Goal: Task Accomplishment & Management: Manage account settings

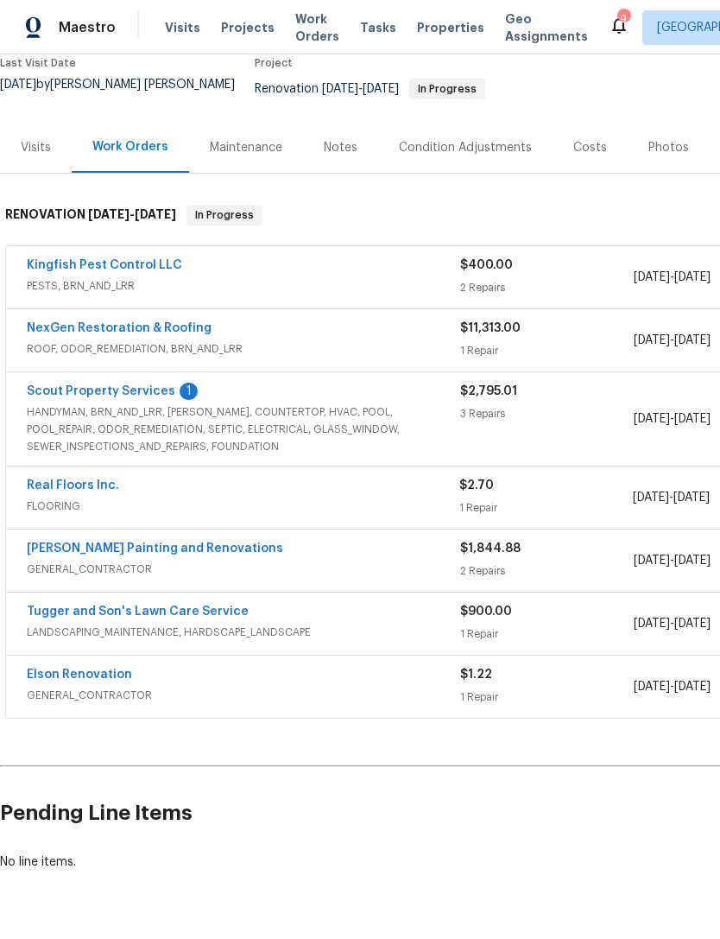
scroll to position [151, 0]
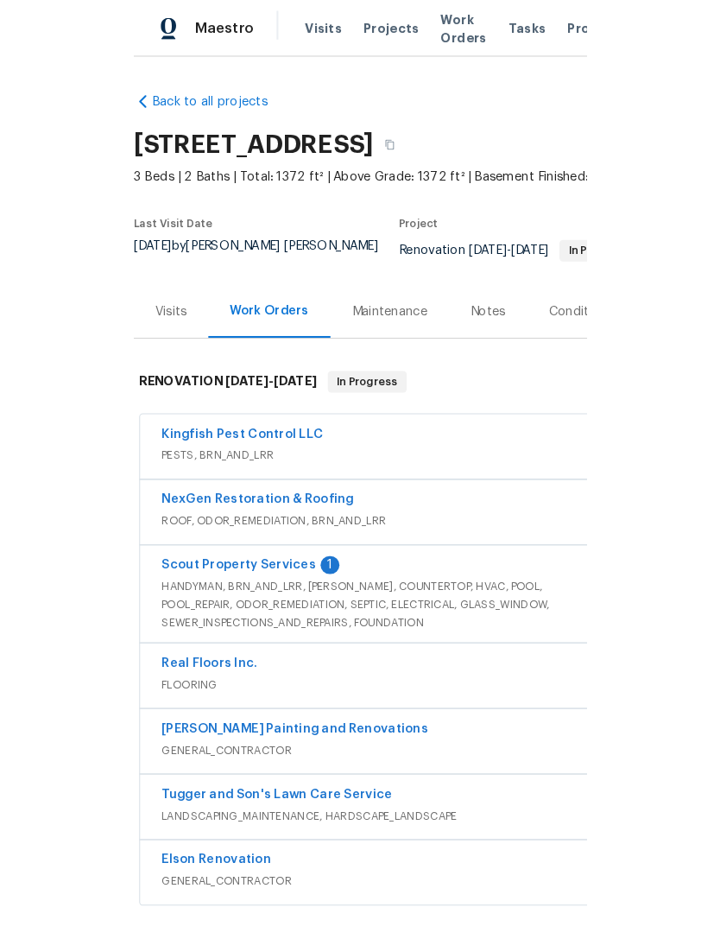
scroll to position [41, 0]
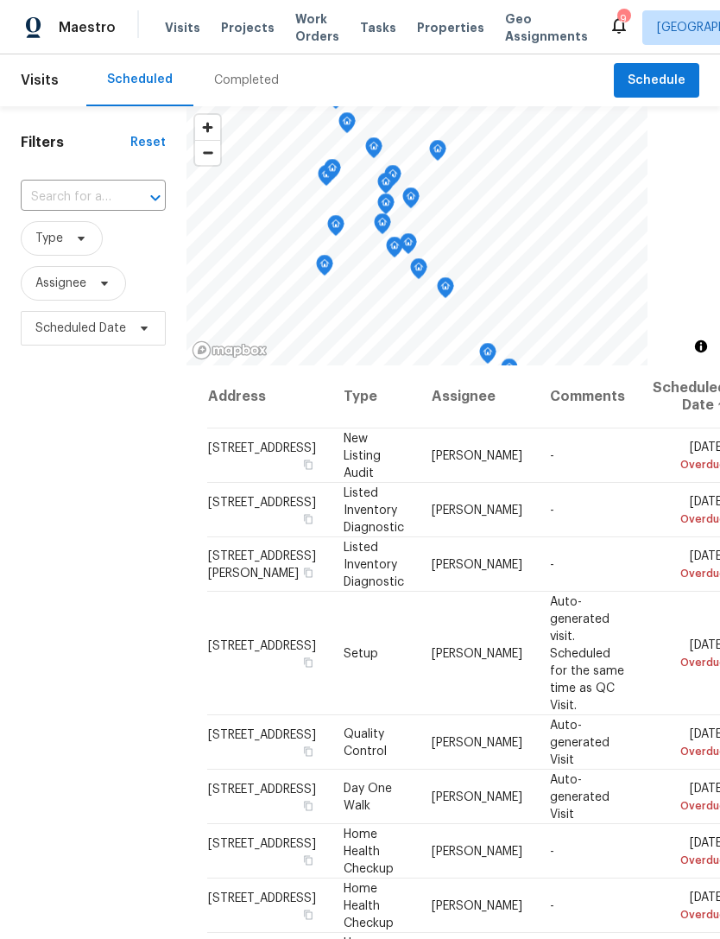
click at [244, 89] on div "Completed" at bounding box center [246, 80] width 65 height 17
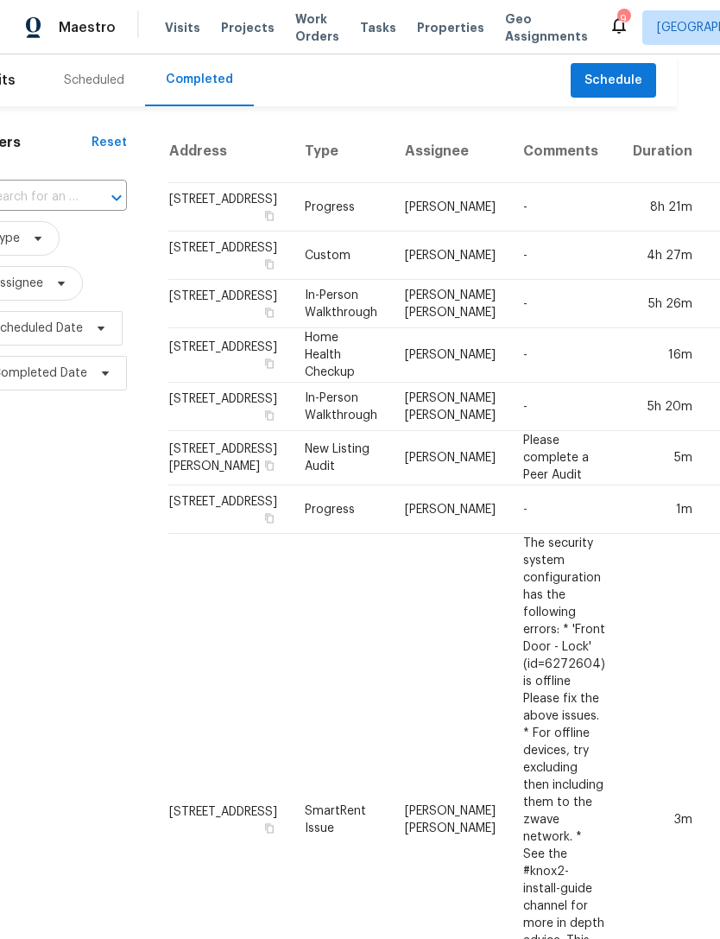
scroll to position [0, 41]
click at [198, 485] on td "2058 Manucy Ct, Middleburg, FL 32068" at bounding box center [232, 458] width 123 height 54
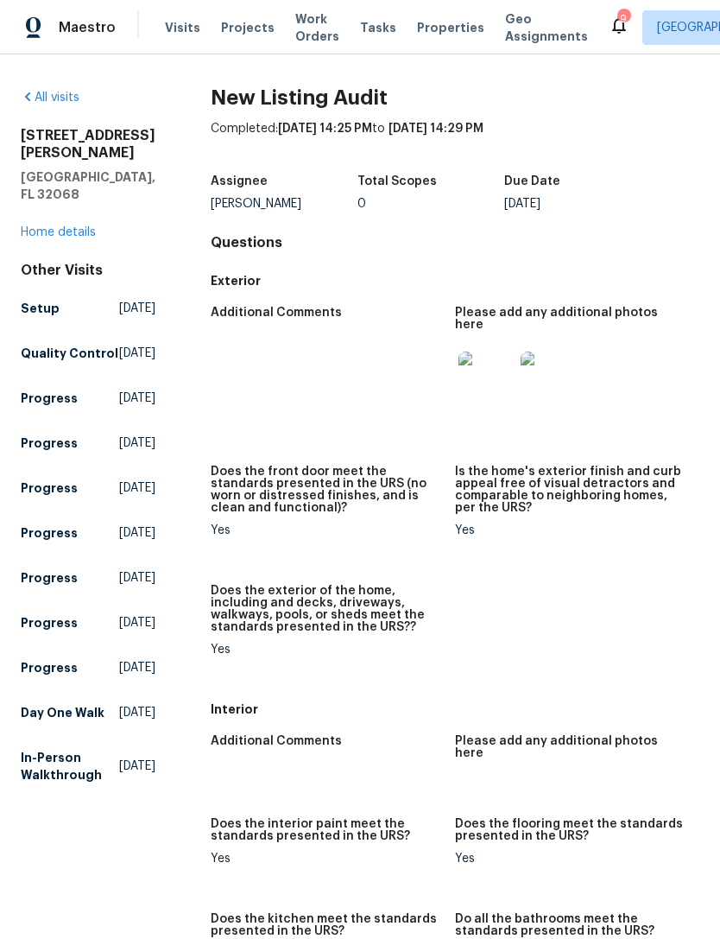
click at [484, 371] on img at bounding box center [486, 379] width 55 height 55
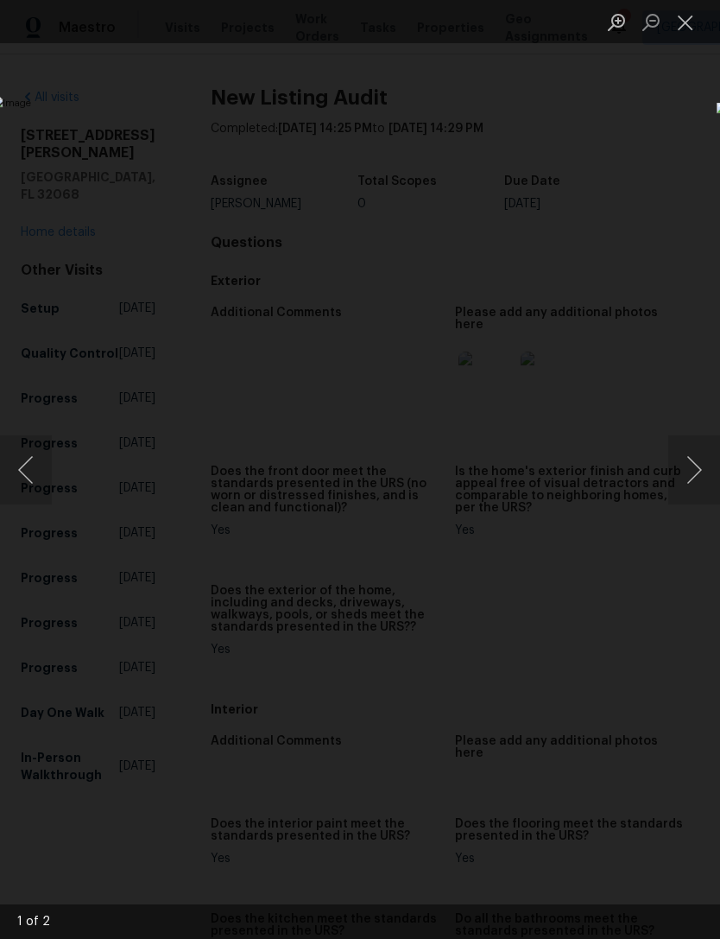
click at [695, 470] on button "Next image" at bounding box center [695, 469] width 52 height 69
click at [685, 472] on button "Next image" at bounding box center [695, 469] width 52 height 69
click at [691, 491] on button "Next image" at bounding box center [695, 469] width 52 height 69
click at [691, 14] on button "Close lightbox" at bounding box center [686, 22] width 35 height 30
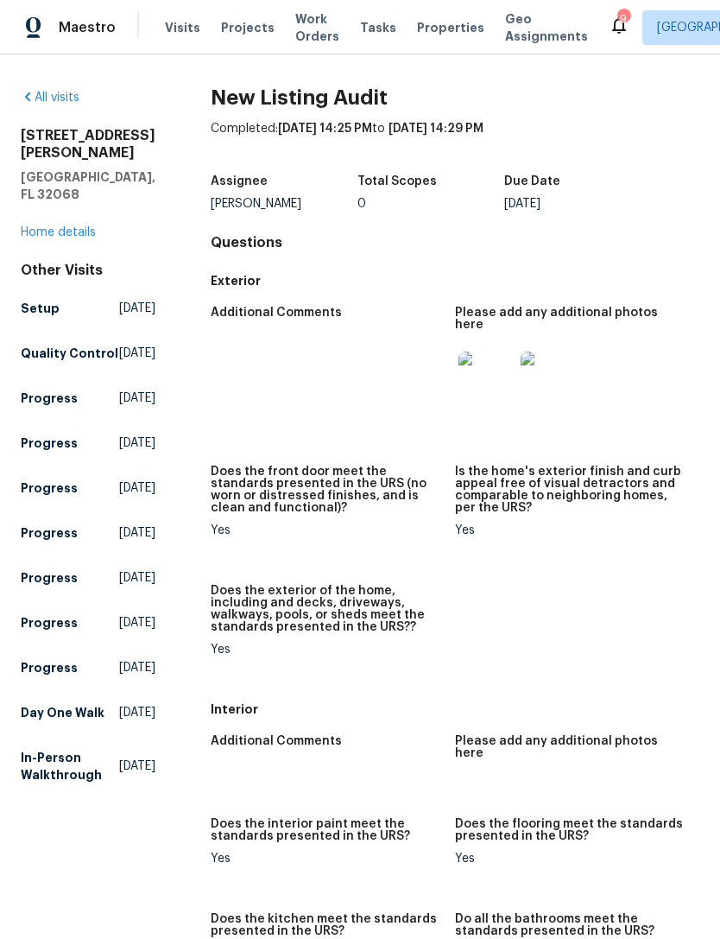
click at [87, 238] on link "Home details" at bounding box center [58, 232] width 75 height 12
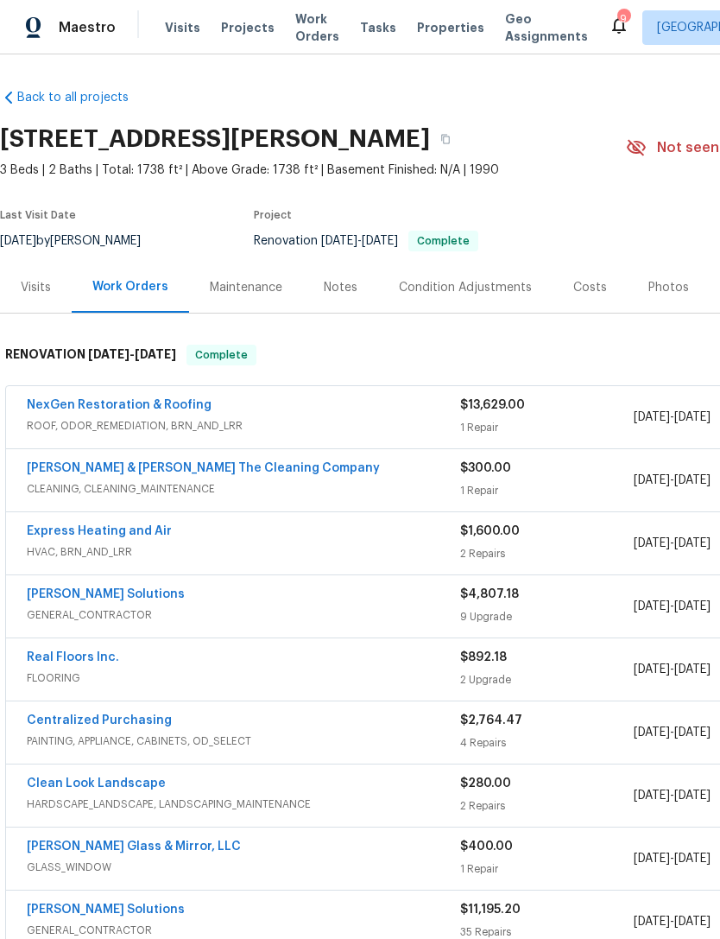
click at [178, 411] on link "NexGen Restoration & Roofing" at bounding box center [119, 405] width 185 height 12
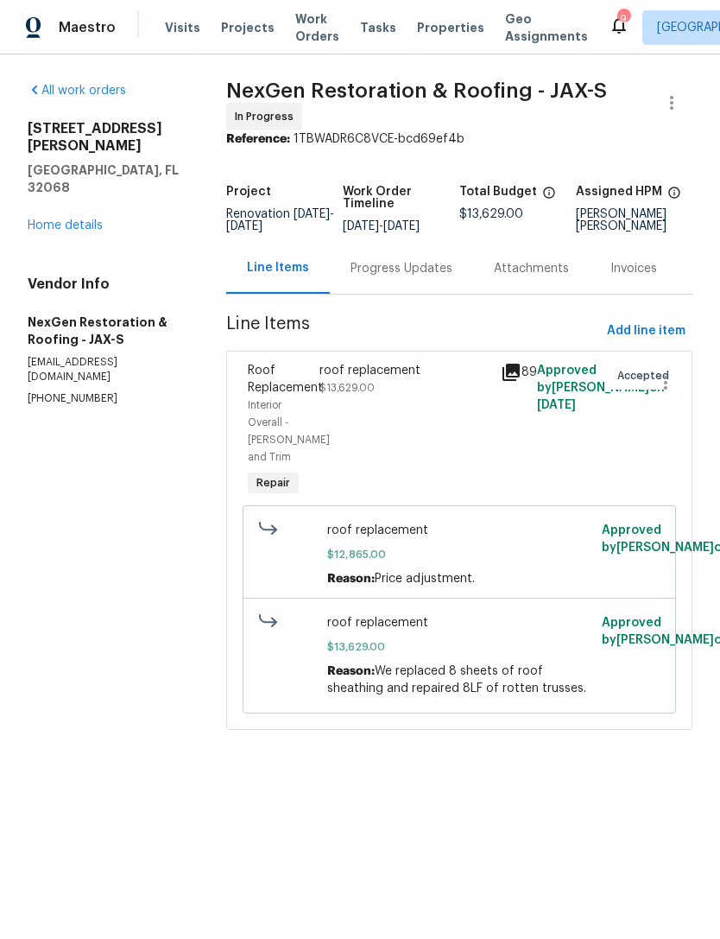
click at [384, 294] on div "Progress Updates" at bounding box center [401, 268] width 143 height 51
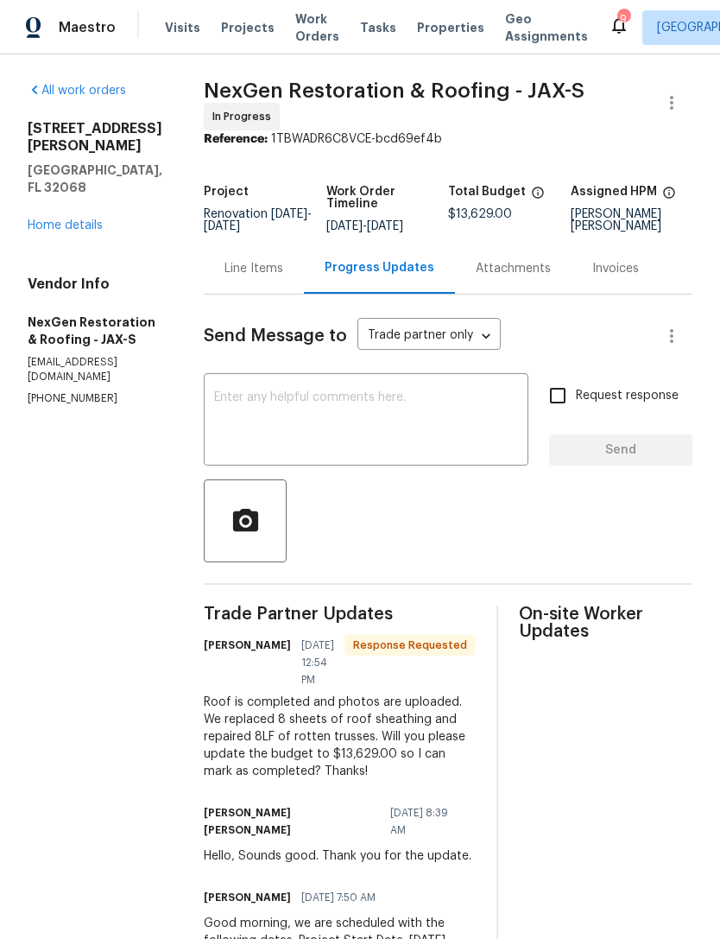
click at [260, 294] on div "Line Items" at bounding box center [254, 268] width 100 height 51
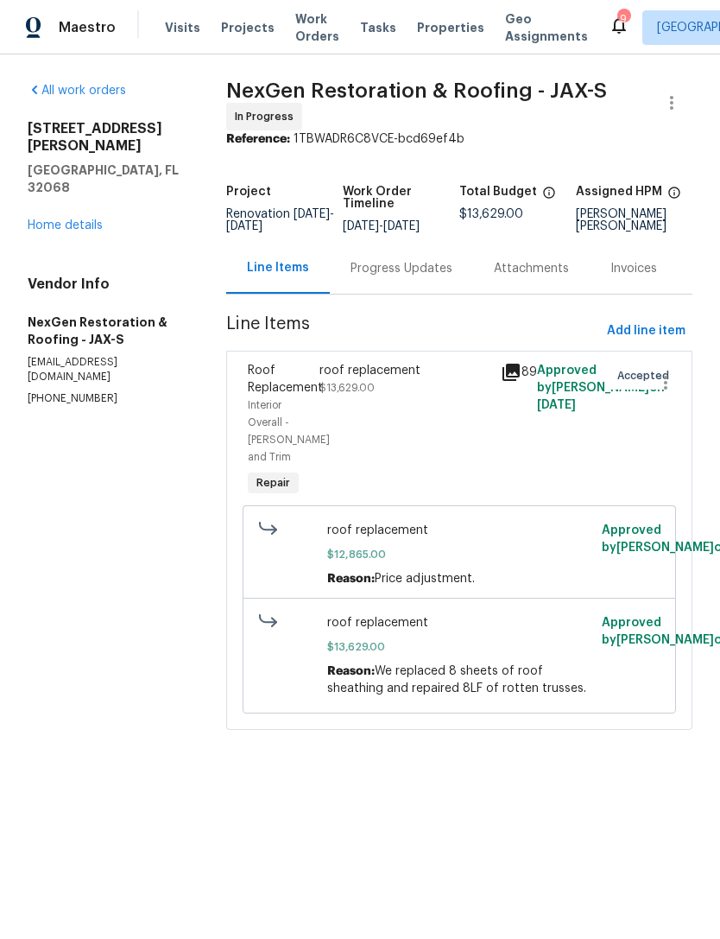
click at [84, 219] on link "Home details" at bounding box center [65, 225] width 75 height 12
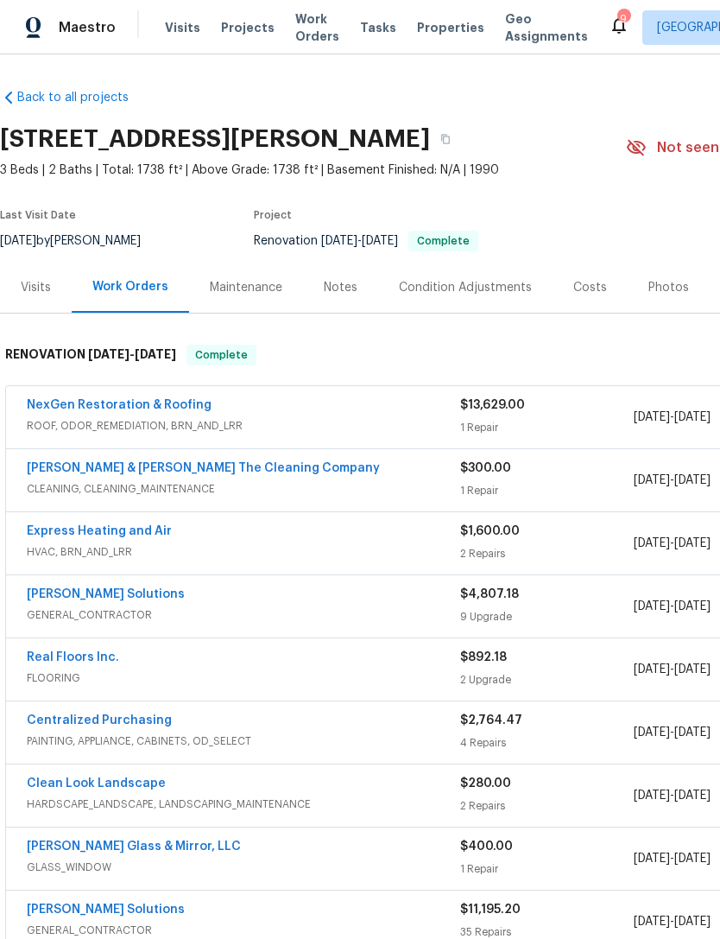
click at [45, 313] on div "Visits" at bounding box center [36, 287] width 72 height 51
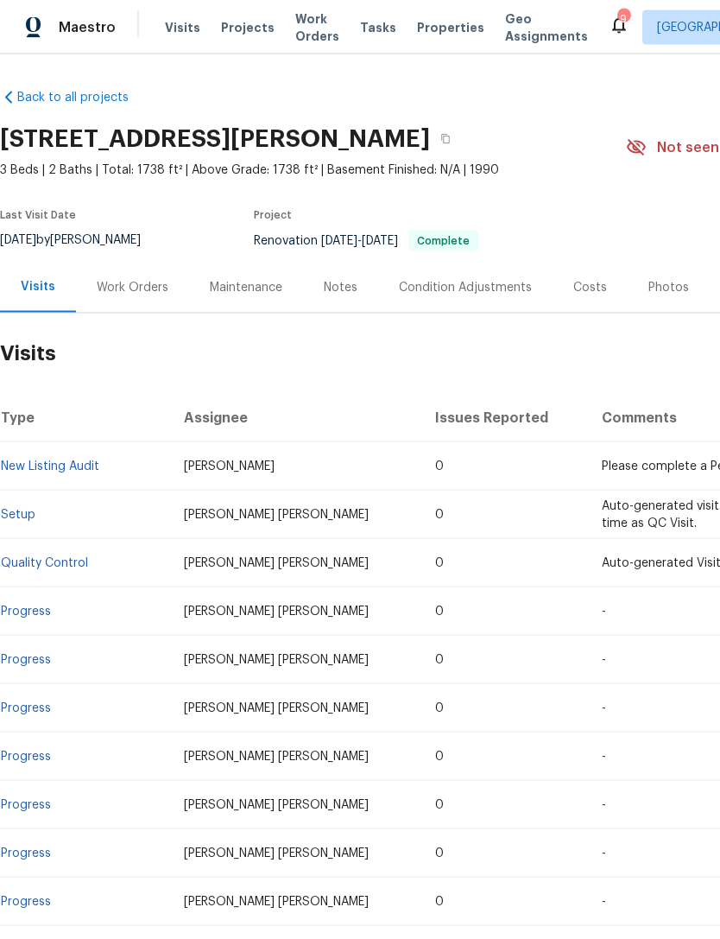
scroll to position [4, 0]
click at [422, 27] on span "Properties" at bounding box center [450, 27] width 67 height 17
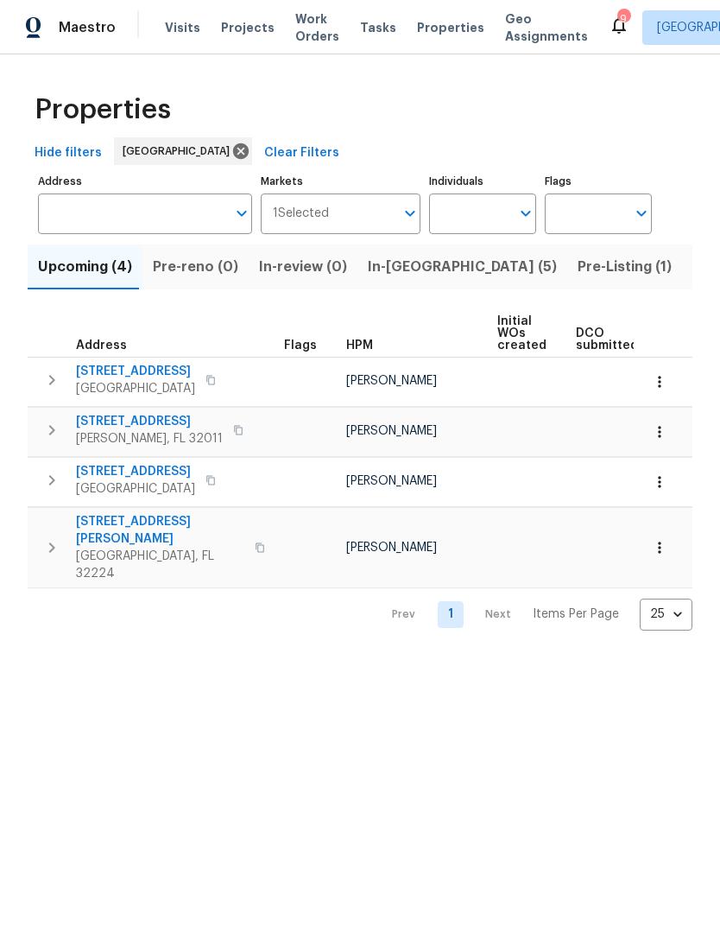
click at [578, 279] on span "Pre-Listing (1)" at bounding box center [625, 267] width 94 height 24
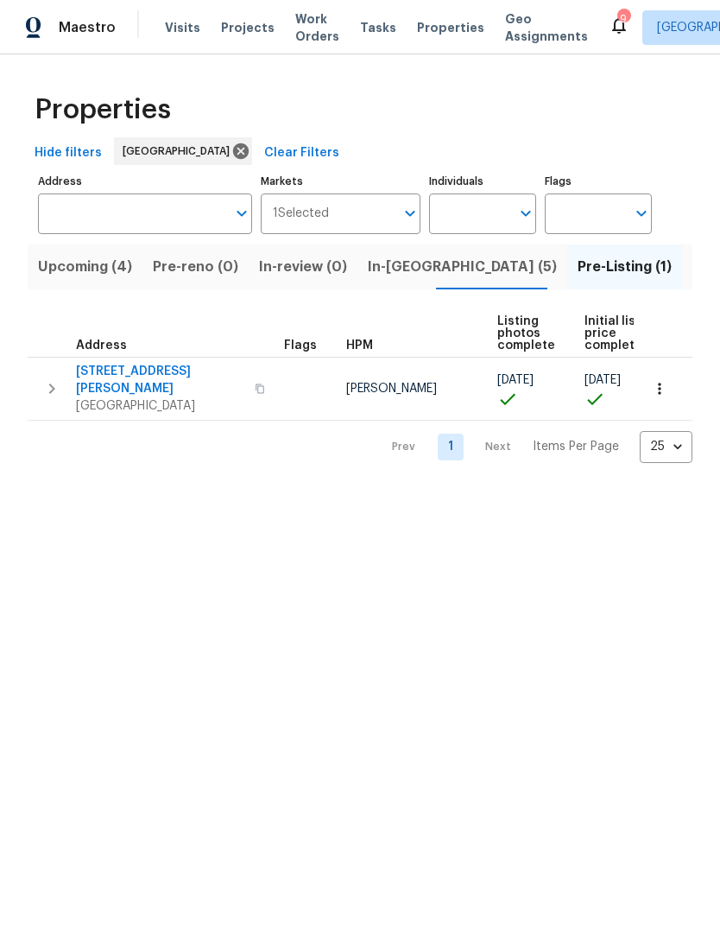
click at [376, 279] on span "In-reno (5)" at bounding box center [462, 267] width 189 height 24
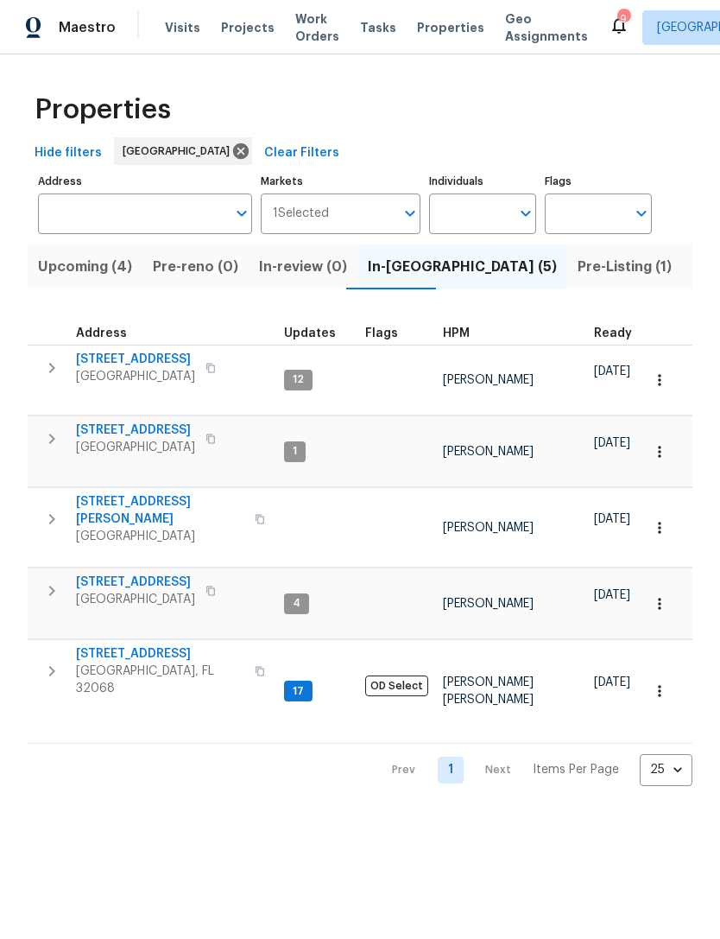
click at [182, 36] on span "Visits" at bounding box center [182, 27] width 35 height 17
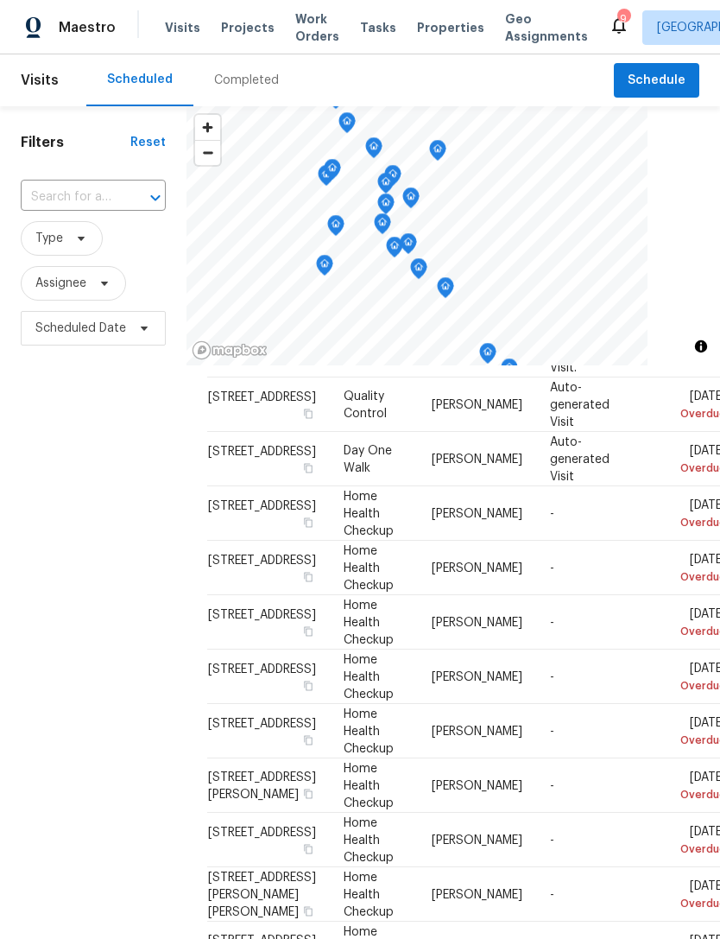
scroll to position [336, 0]
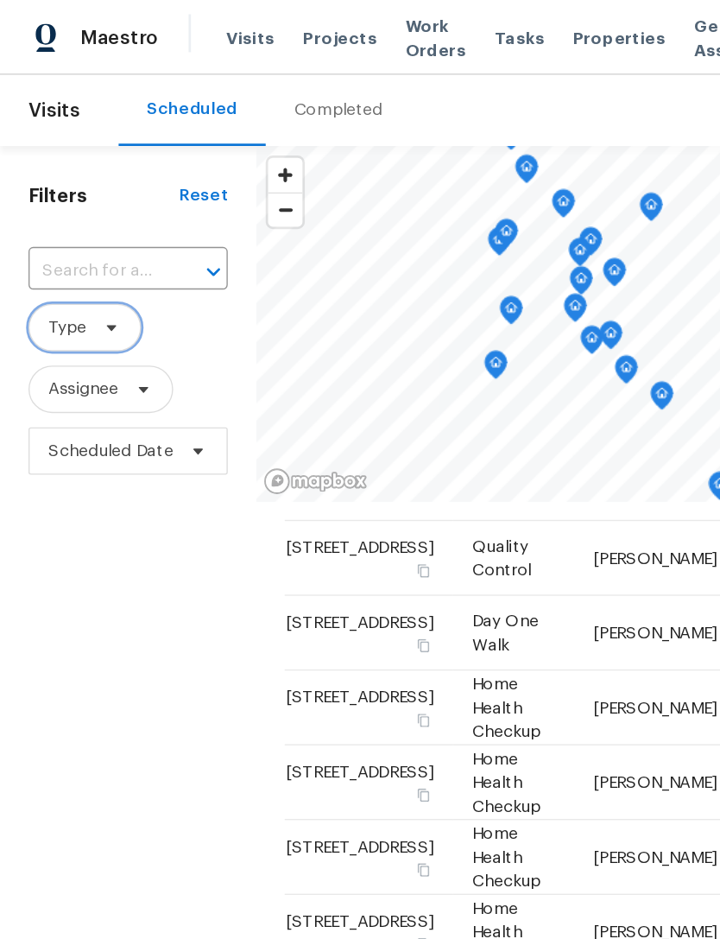
click at [86, 245] on icon at bounding box center [81, 238] width 14 height 14
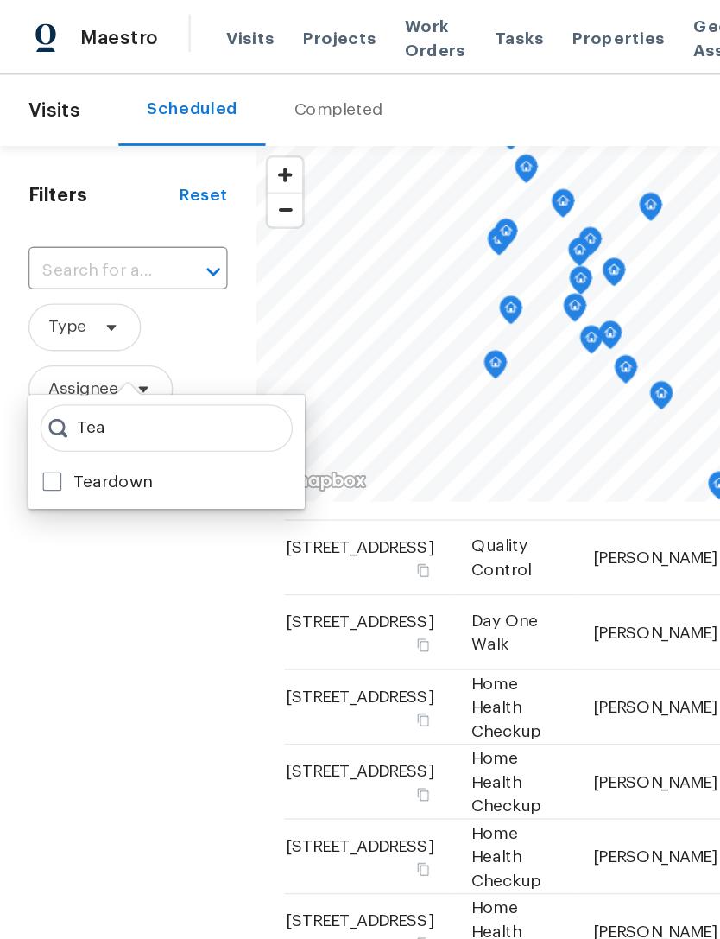
type input "Tea"
click at [37, 347] on span at bounding box center [38, 351] width 14 height 14
click at [37, 347] on input "Teardown" at bounding box center [36, 348] width 11 height 11
checkbox input "true"
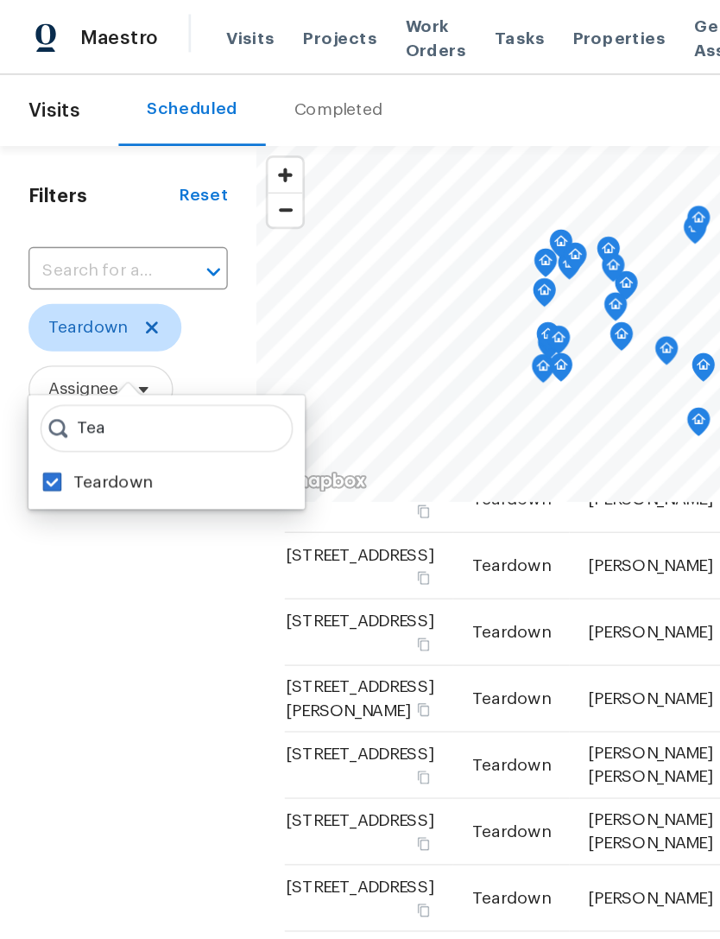
click at [130, 544] on div "Filters Reset ​ Teardown Assignee Scheduled Date" at bounding box center [93, 611] width 187 height 1011
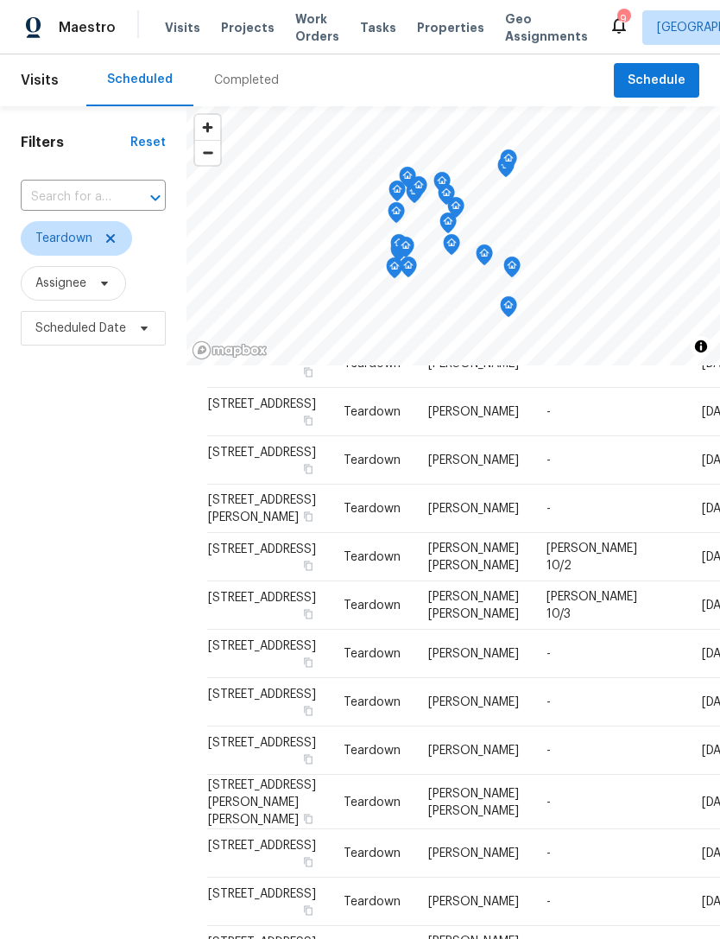
scroll to position [937, 0]
click at [46, 784] on div "Filters Reset ​ Teardown Assignee Scheduled Date" at bounding box center [93, 611] width 187 height 1011
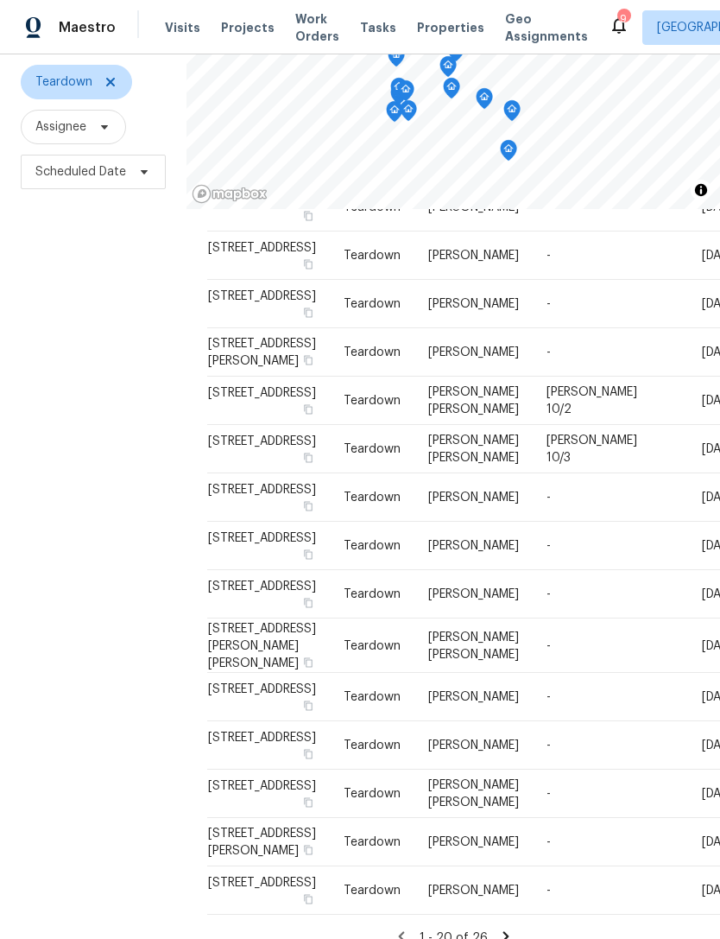
scroll to position [158, 0]
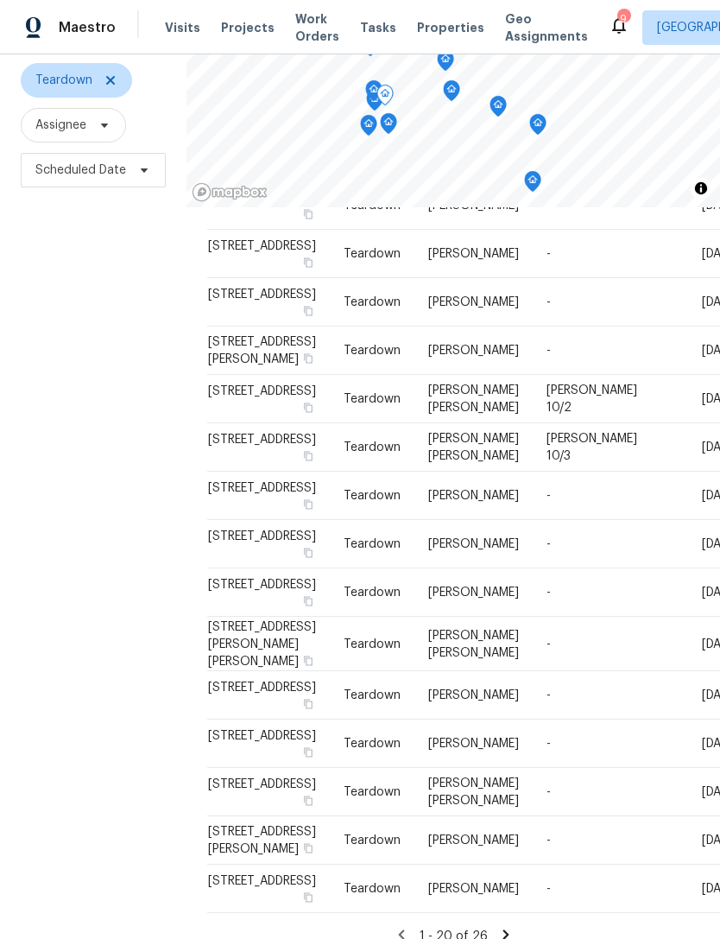
click at [0, 0] on icon at bounding box center [0, 0] width 0 height 0
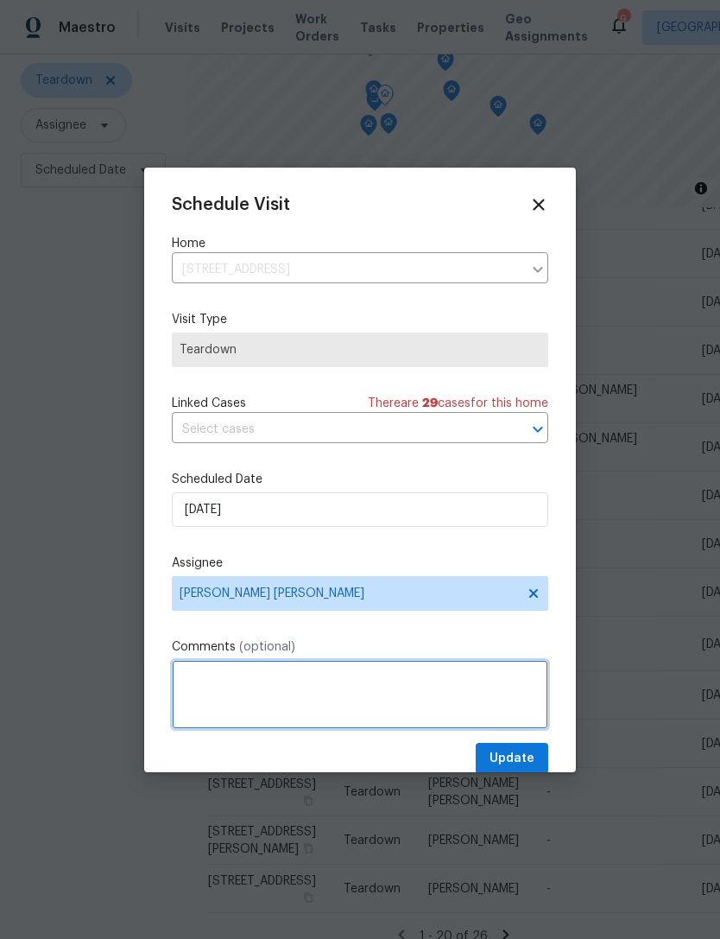
click at [371, 685] on textarea at bounding box center [360, 694] width 377 height 69
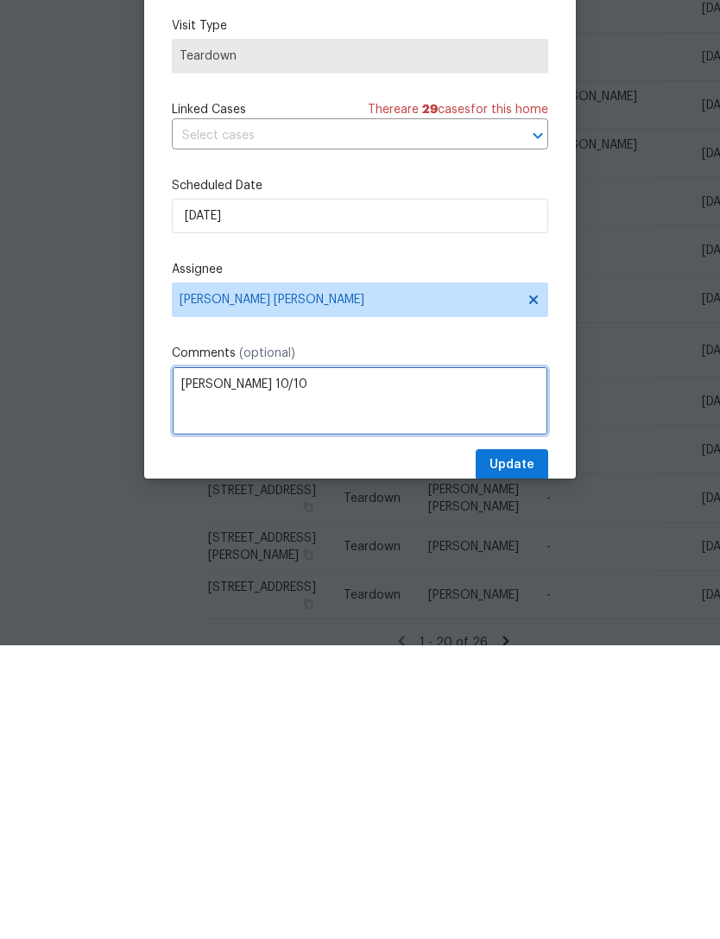
type textarea "COE 10/10"
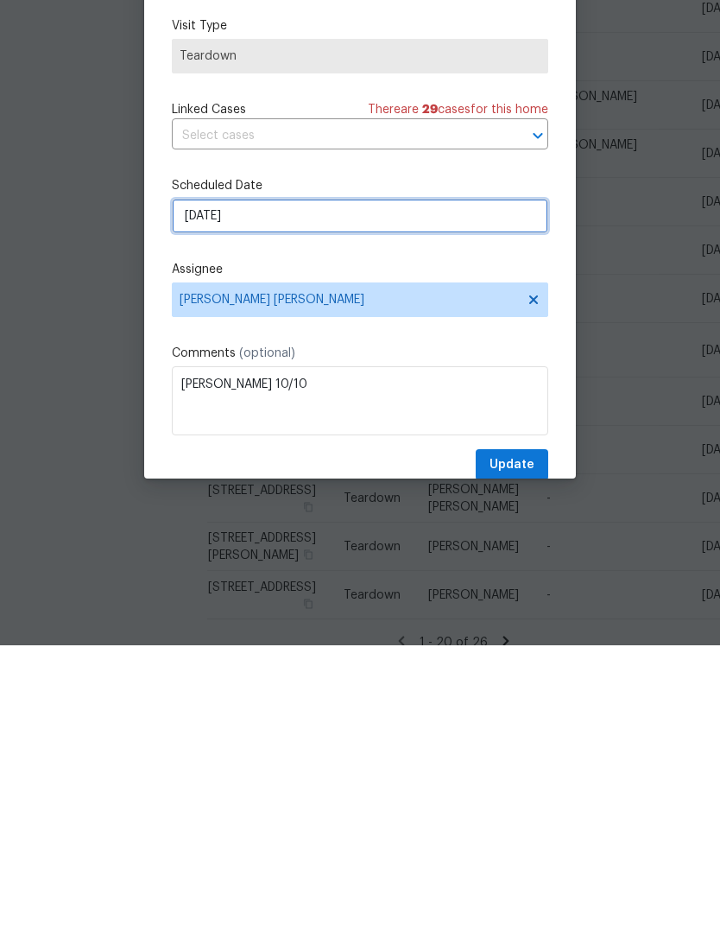
click at [266, 492] on input "10/5/2025" at bounding box center [360, 509] width 377 height 35
select select "9"
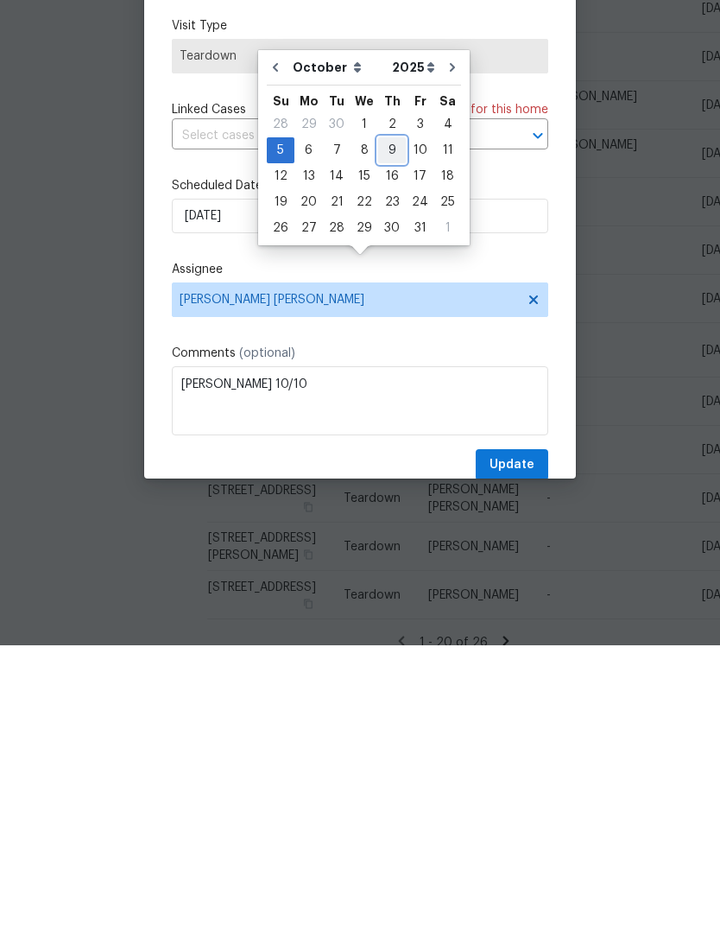
click at [386, 432] on div "9" at bounding box center [392, 444] width 28 height 24
type input "10/9/2025"
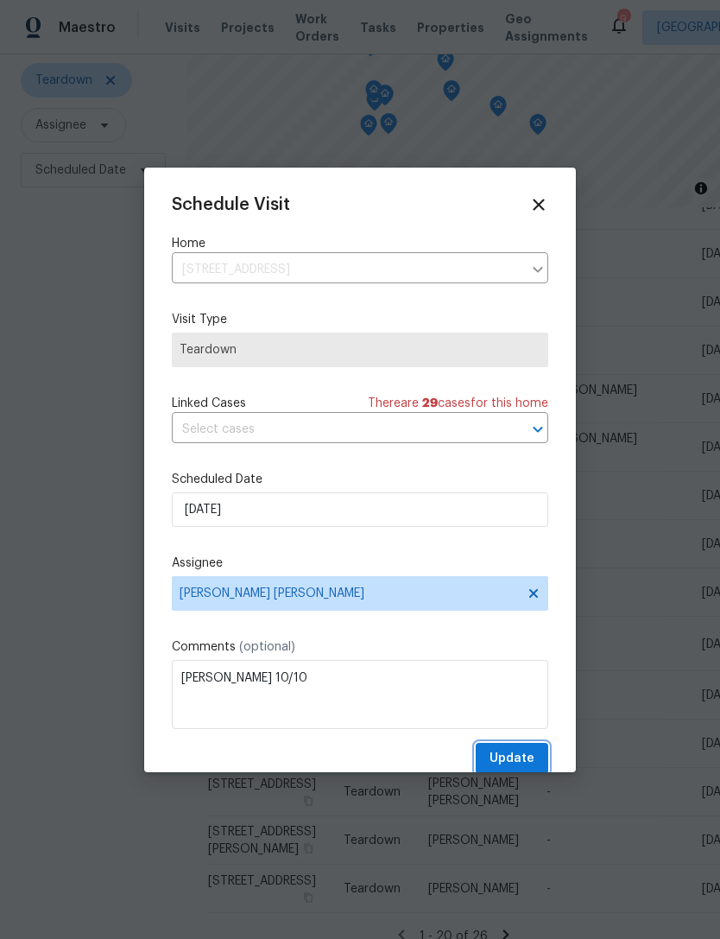
click at [519, 755] on span "Update" at bounding box center [512, 759] width 45 height 22
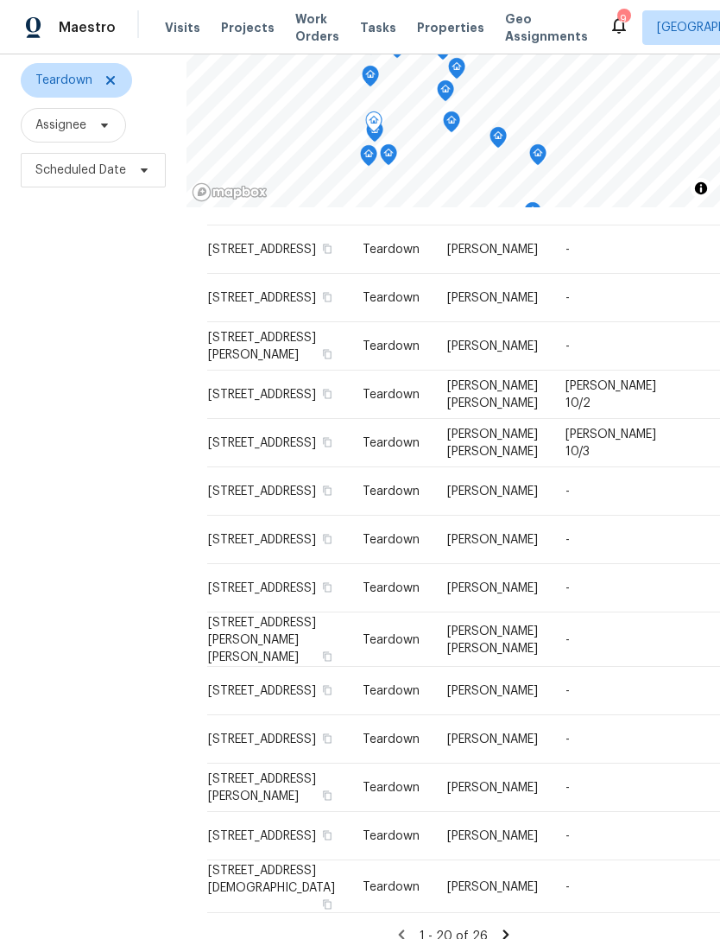
click at [0, 0] on icon at bounding box center [0, 0] width 0 height 0
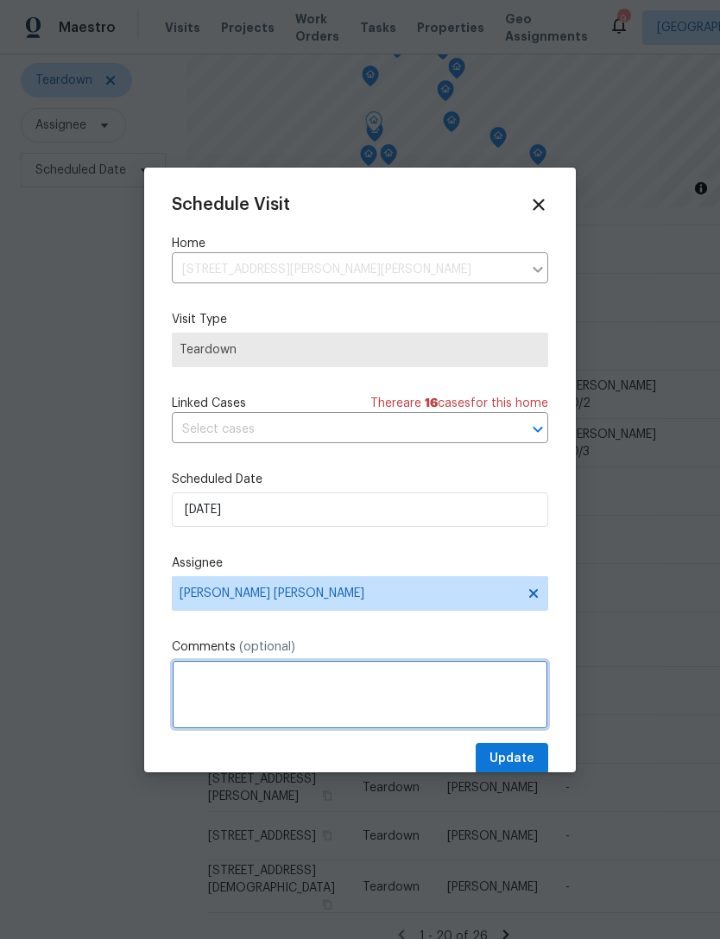
click at [344, 694] on textarea at bounding box center [360, 694] width 377 height 69
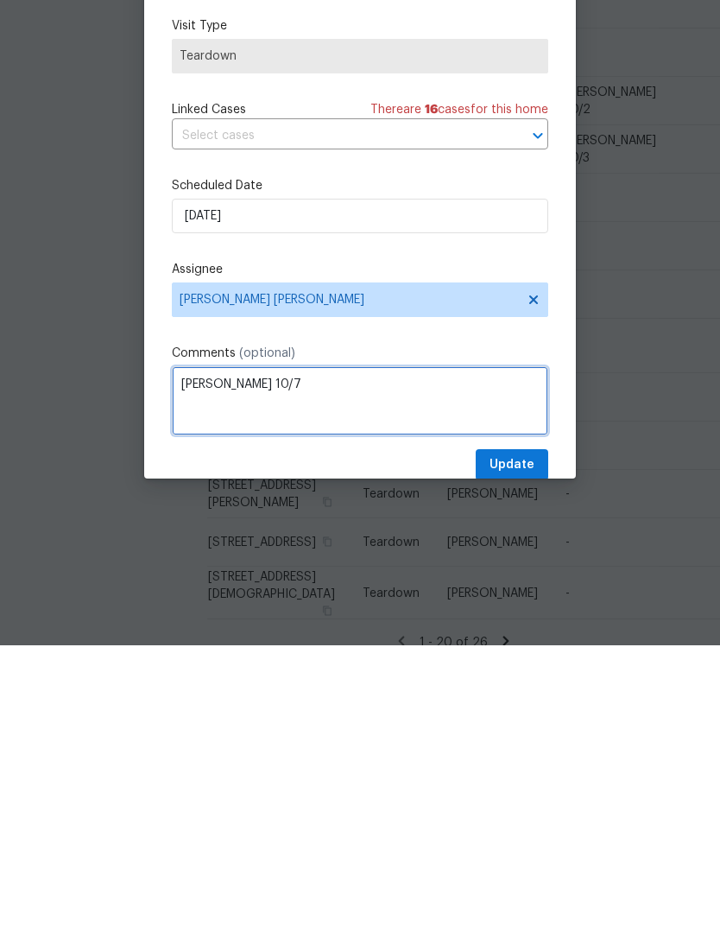
type textarea "COE 10/7"
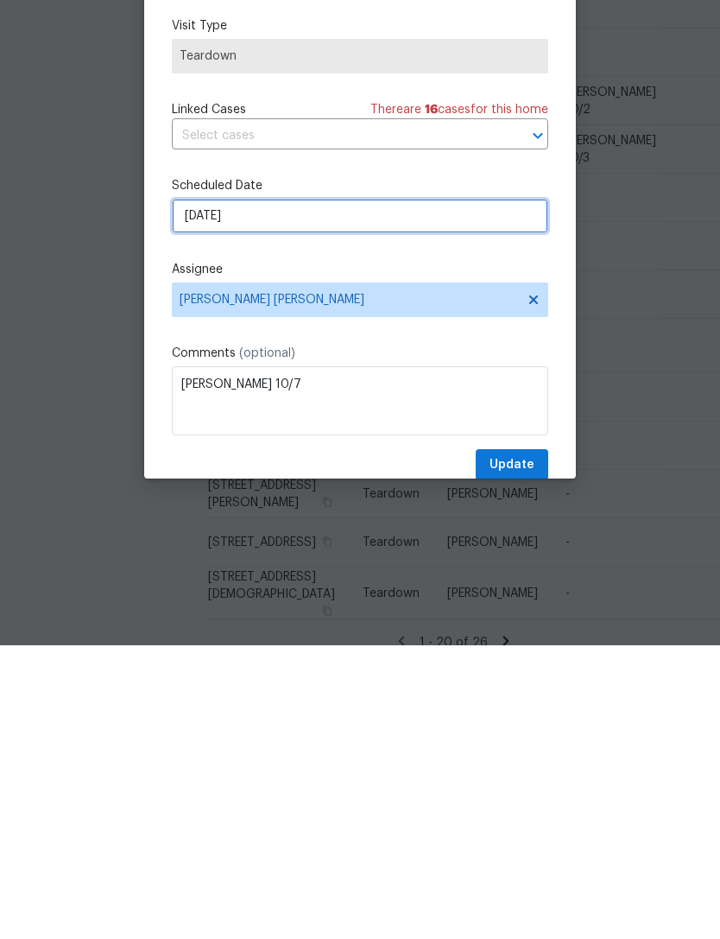
click at [276, 492] on input "10/1/2025" at bounding box center [360, 509] width 377 height 35
select select "9"
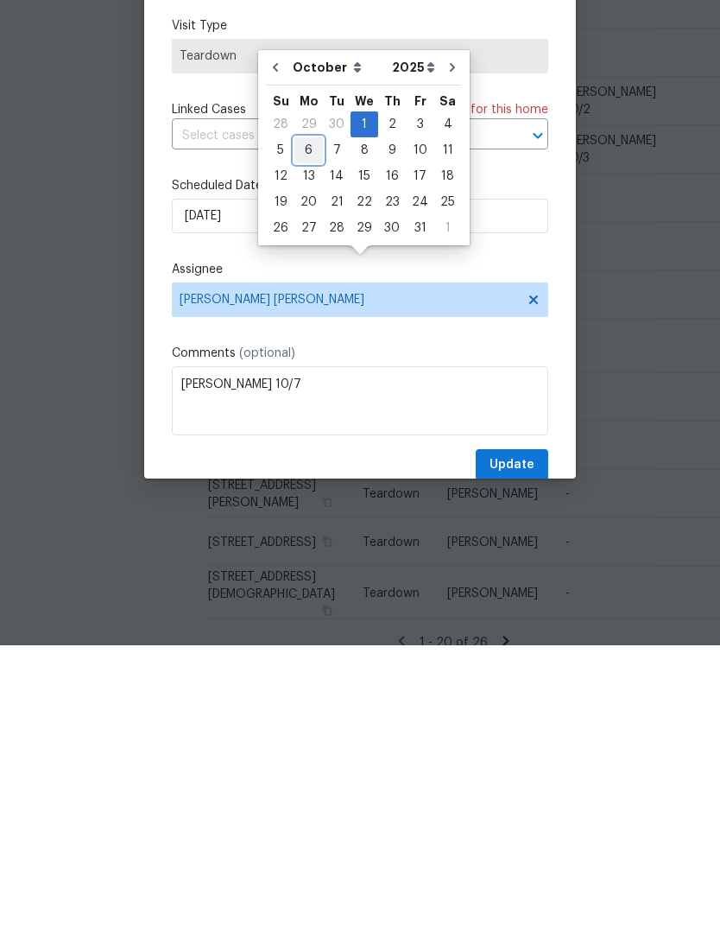
click at [311, 432] on div "6" at bounding box center [309, 444] width 29 height 24
type input "10/6/2025"
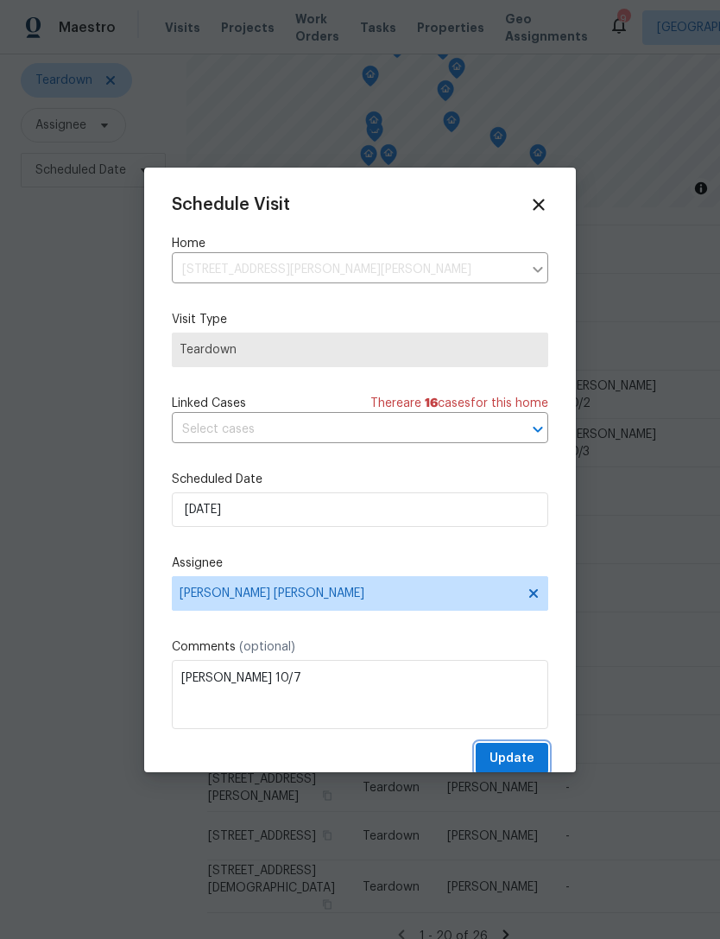
click at [522, 753] on span "Update" at bounding box center [512, 759] width 45 height 22
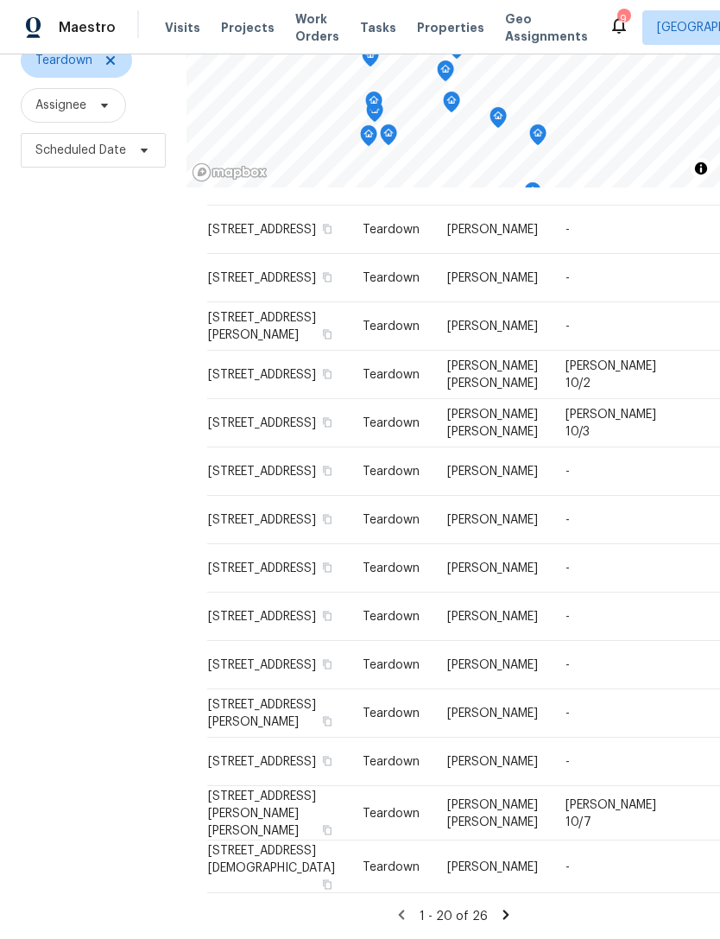
scroll to position [937, 0]
click at [505, 912] on icon at bounding box center [506, 915] width 16 height 16
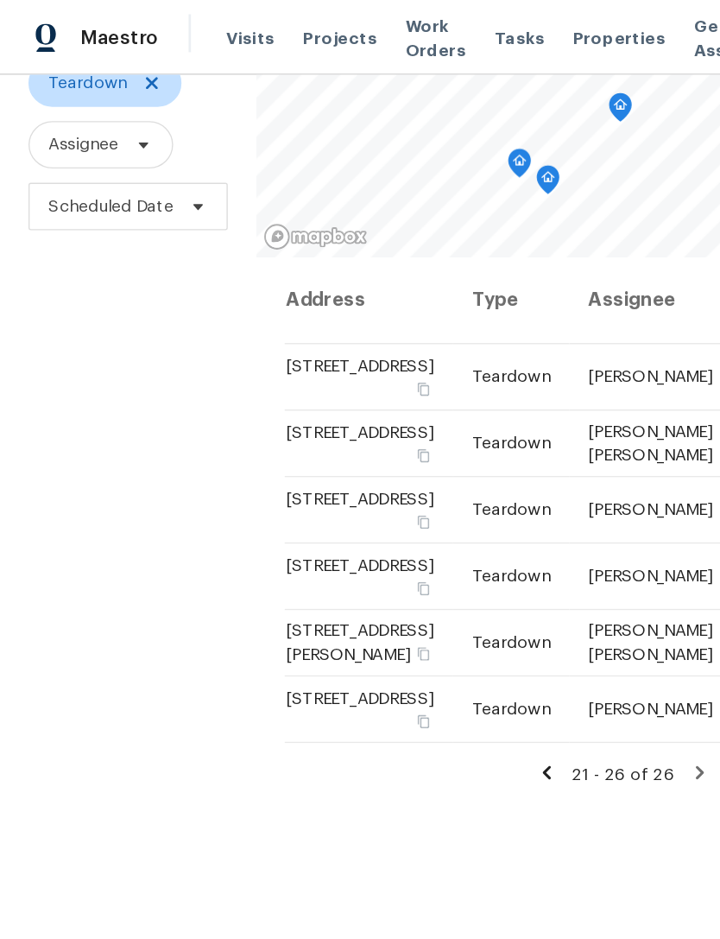
scroll to position [184, 0]
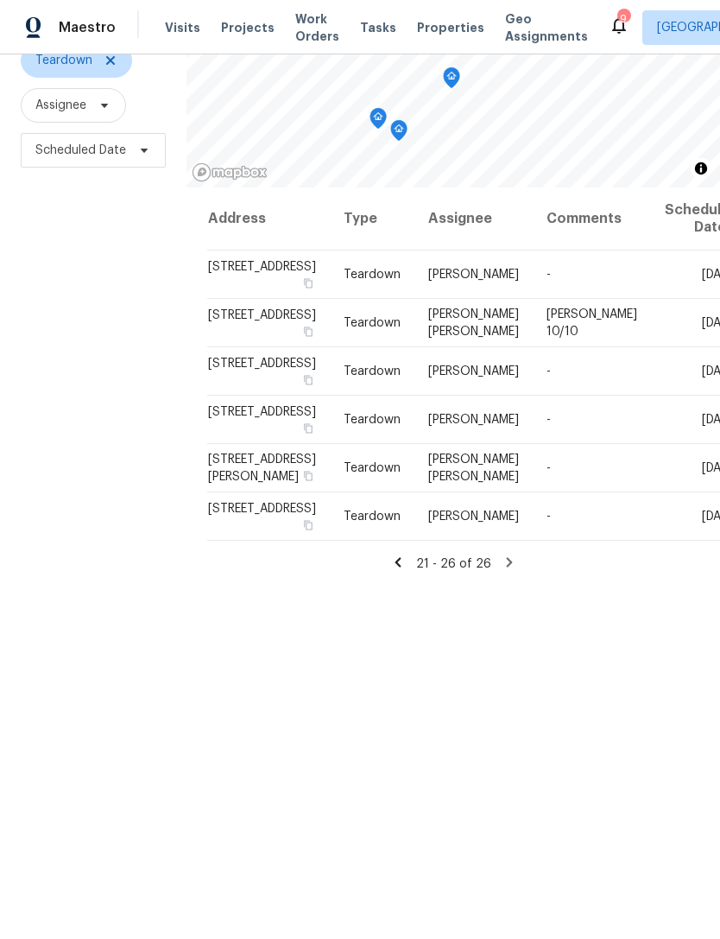
click at [0, 0] on icon at bounding box center [0, 0] width 0 height 0
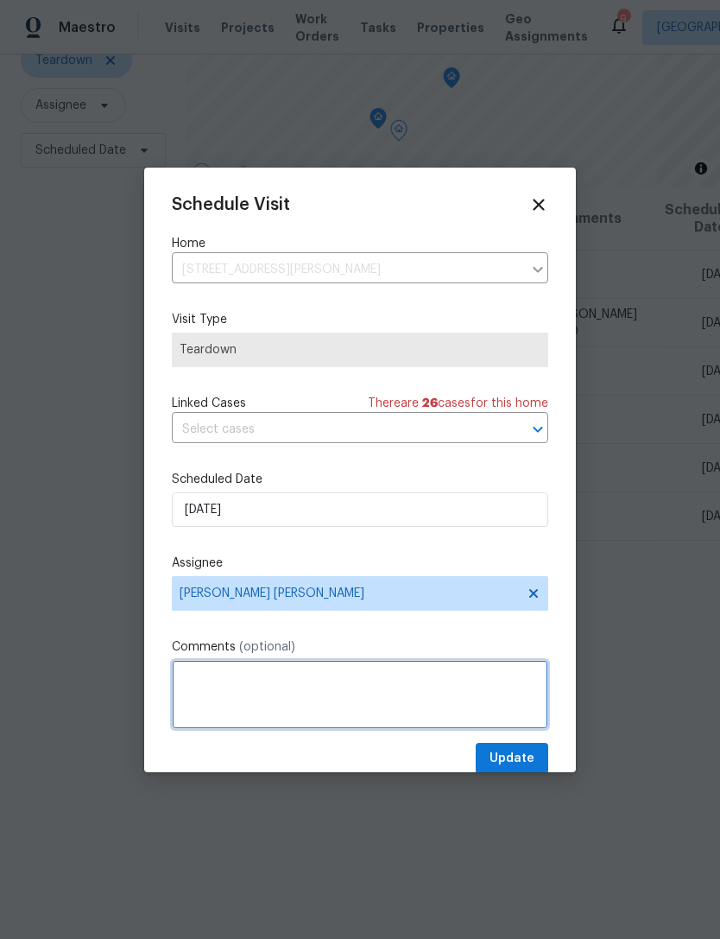
click at [331, 706] on textarea at bounding box center [360, 694] width 377 height 69
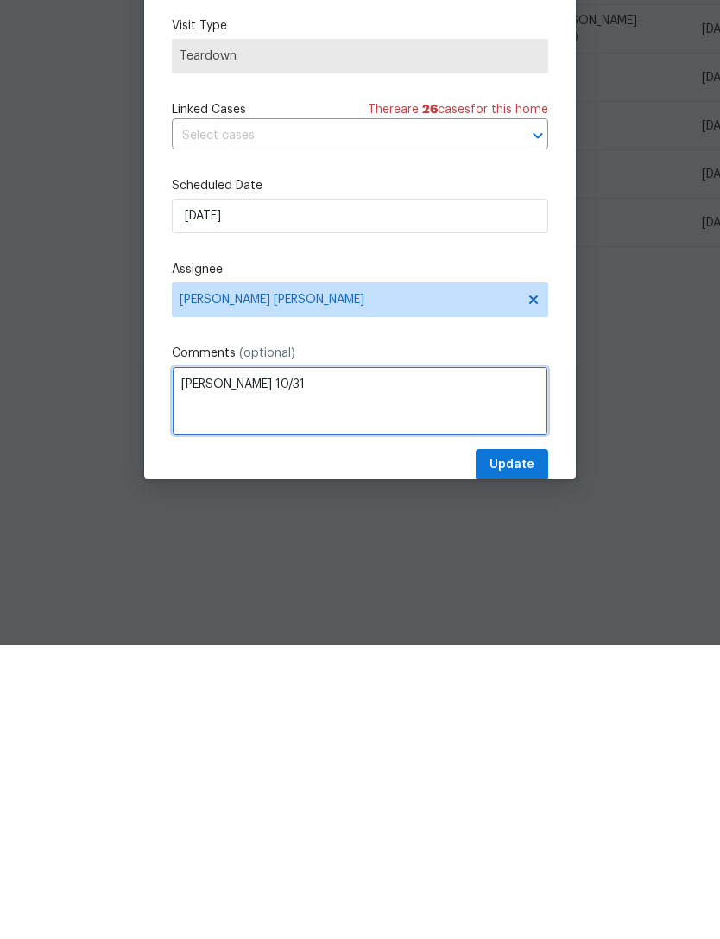
type textarea "COE 10/31"
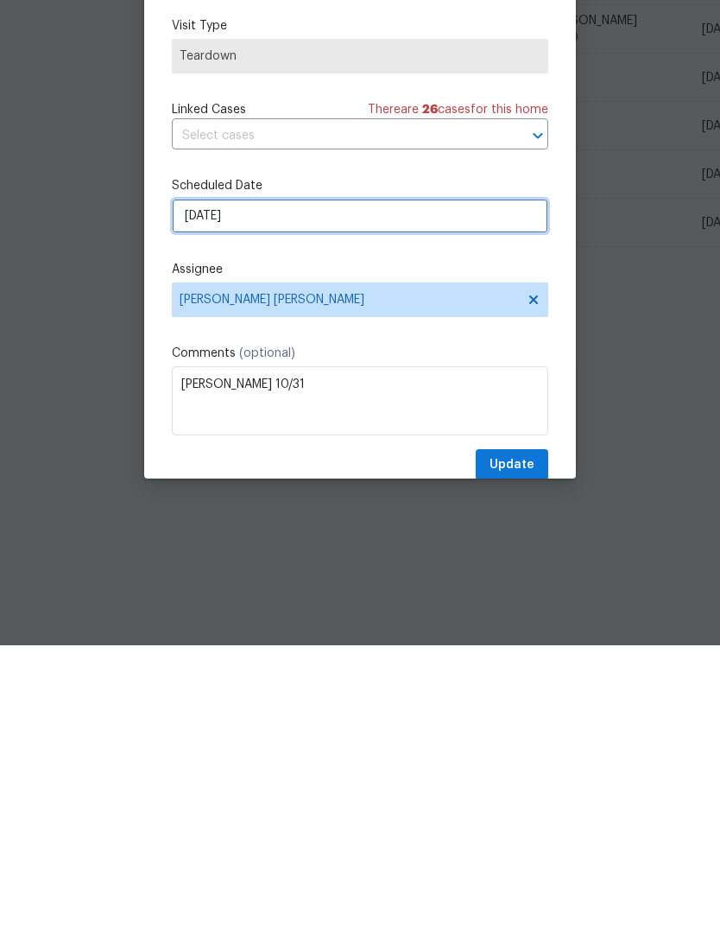
click at [276, 492] on input "10/26/2025" at bounding box center [360, 509] width 377 height 35
select select "9"
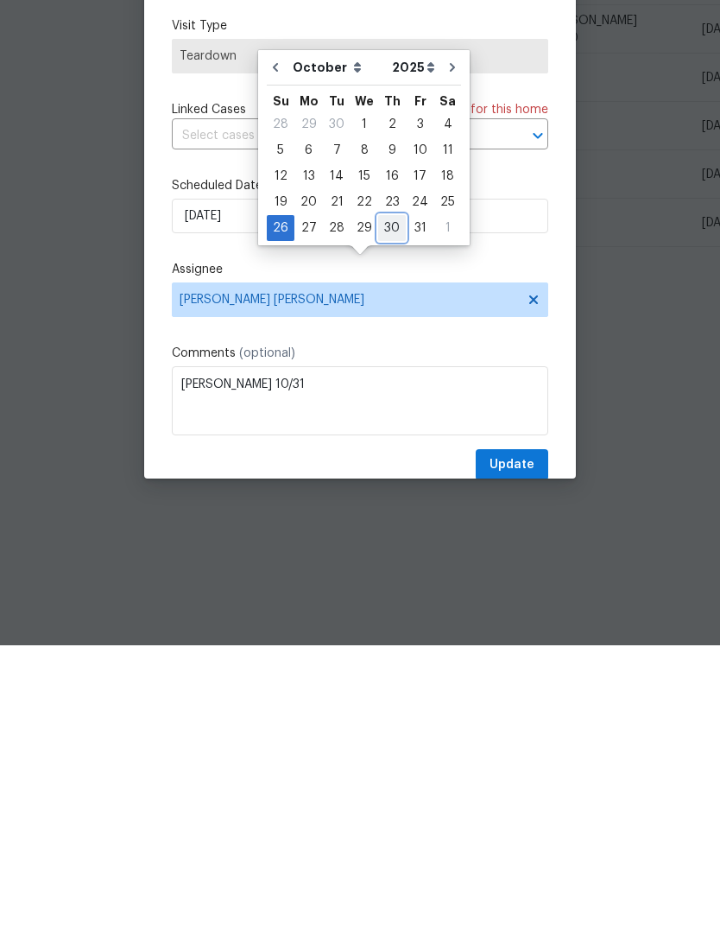
click at [393, 510] on div "30" at bounding box center [392, 522] width 28 height 24
type input "10/30/2025"
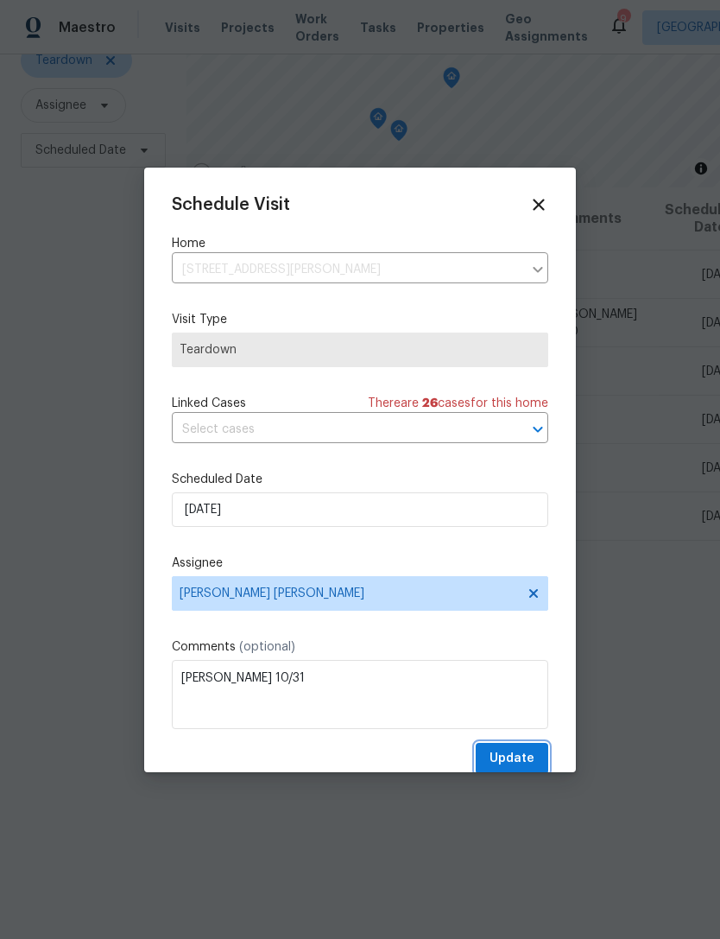
click at [515, 758] on span "Update" at bounding box center [512, 759] width 45 height 22
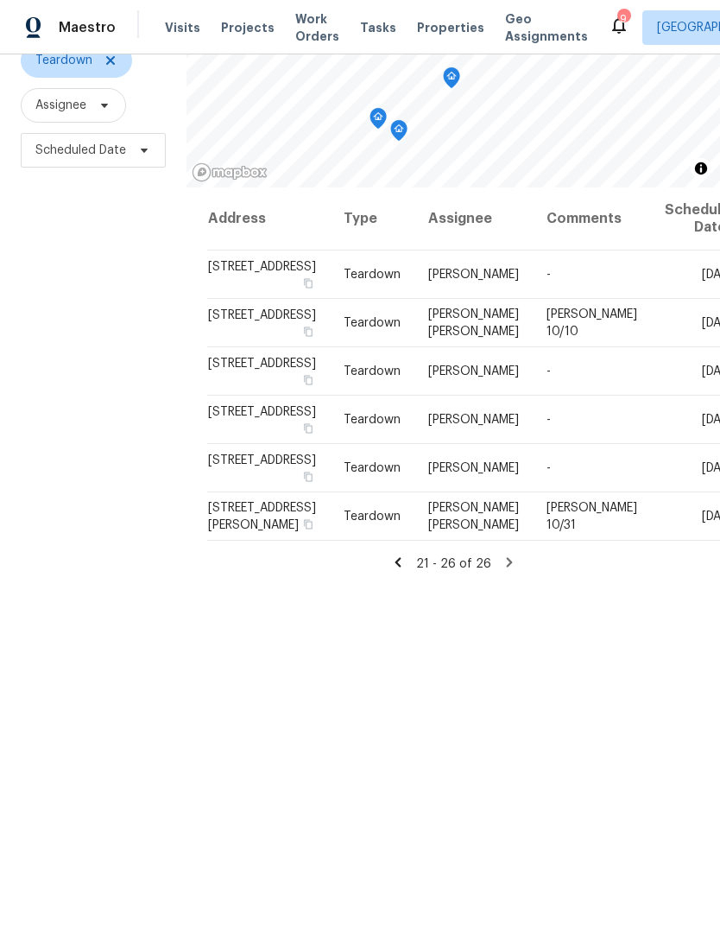
click at [399, 567] on icon at bounding box center [398, 562] width 6 height 10
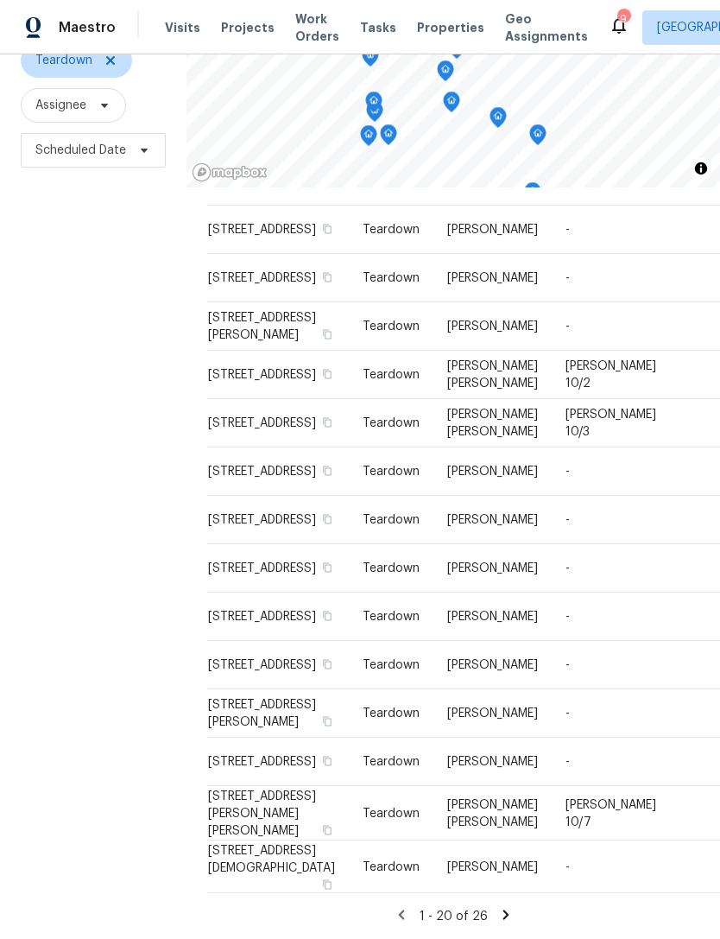
scroll to position [184, 0]
click at [242, 699] on span "4360 Palmer Ave, Jacksonville, FL 32210" at bounding box center [262, 713] width 108 height 29
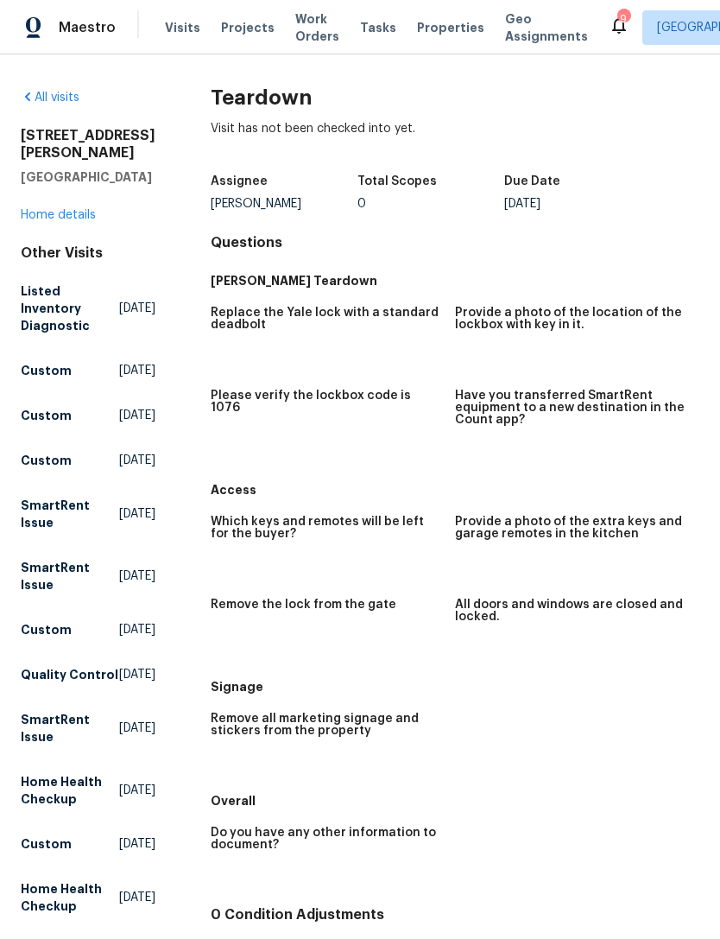
click at [75, 221] on link "Home details" at bounding box center [58, 215] width 75 height 12
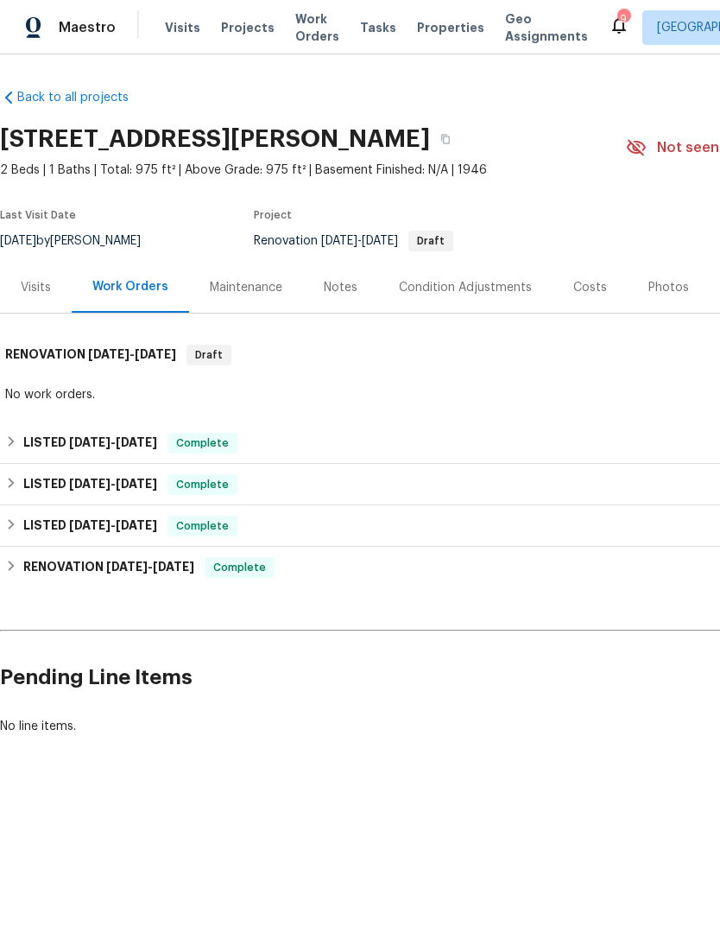
click at [428, 36] on span "Properties" at bounding box center [450, 27] width 67 height 17
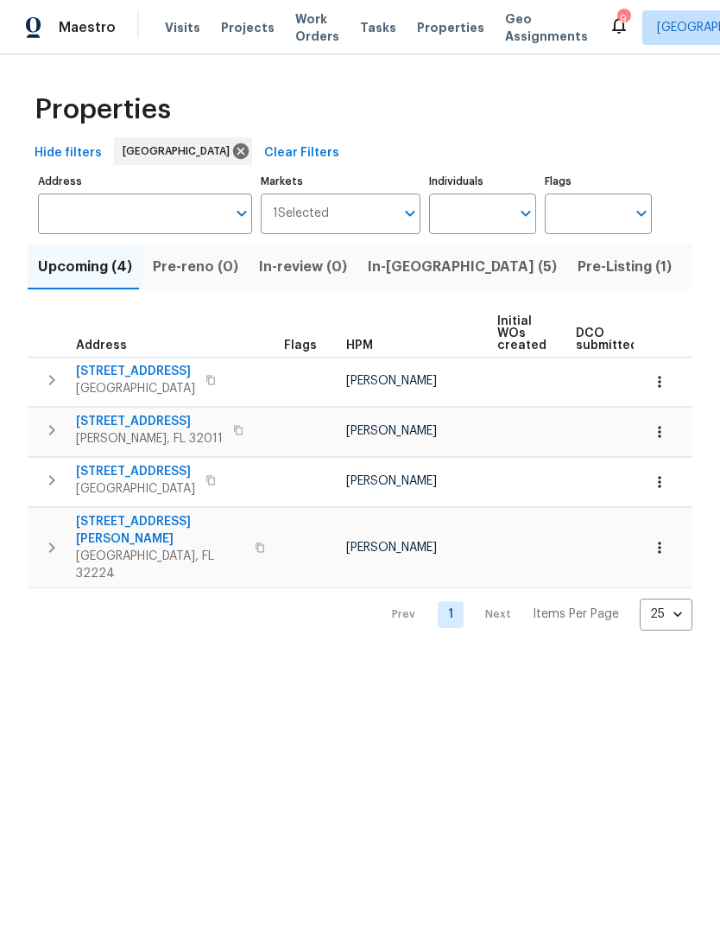
click at [169, 229] on input "Address" at bounding box center [132, 213] width 188 height 41
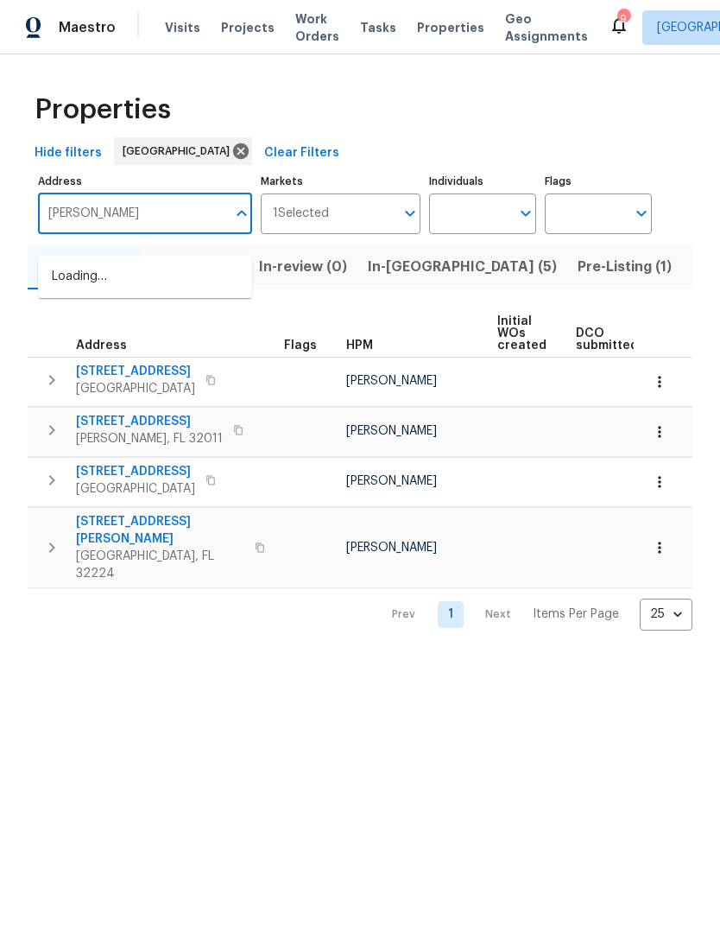
type input "morgan"
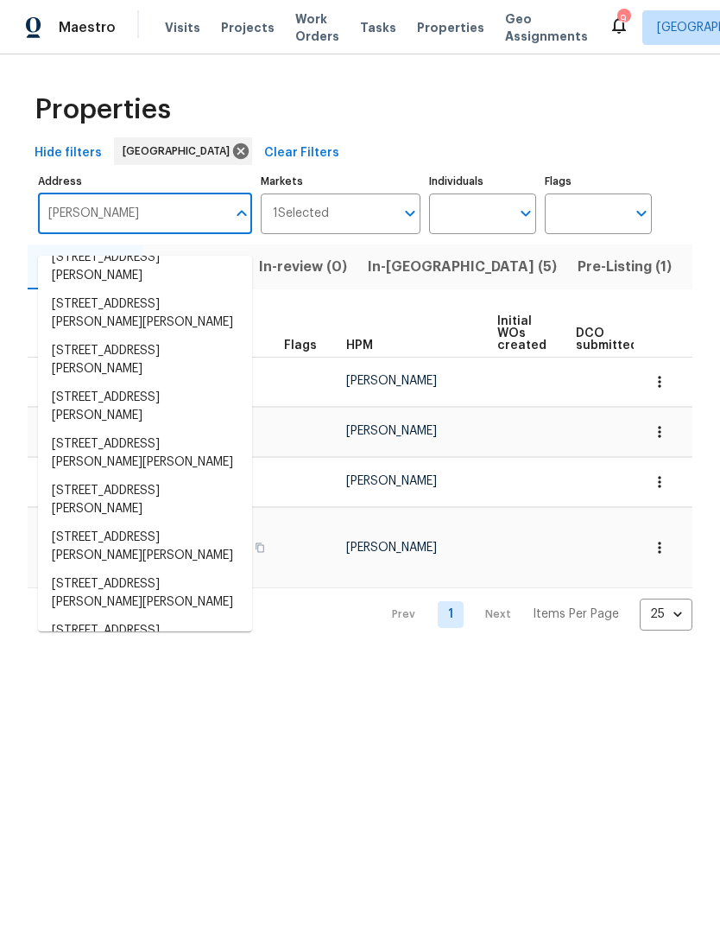
scroll to position [513, 0]
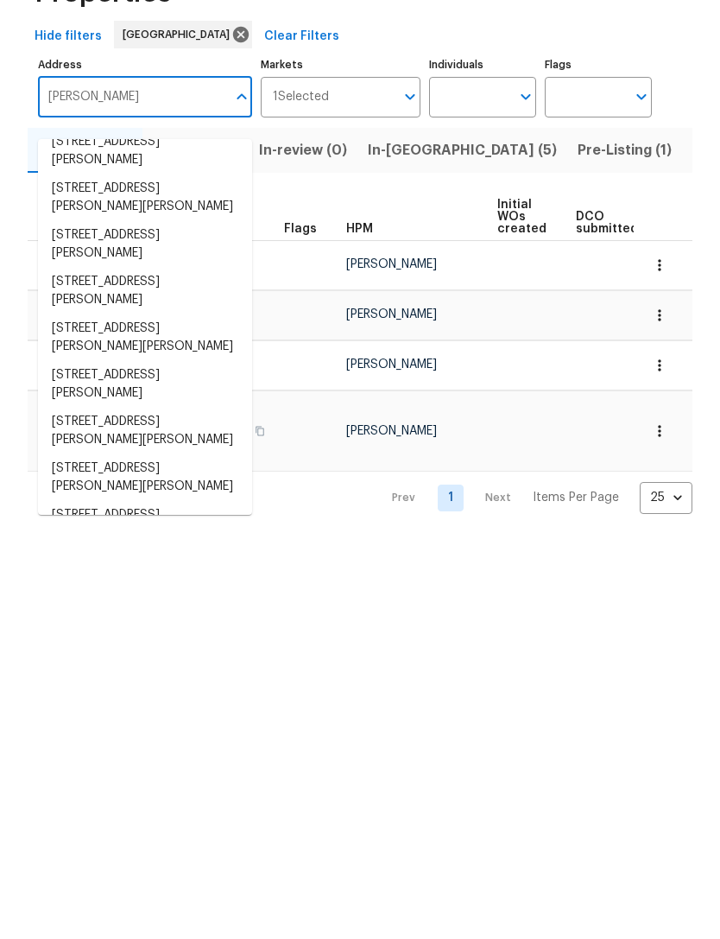
click at [682, 244] on button "Listed (78)" at bounding box center [729, 266] width 95 height 45
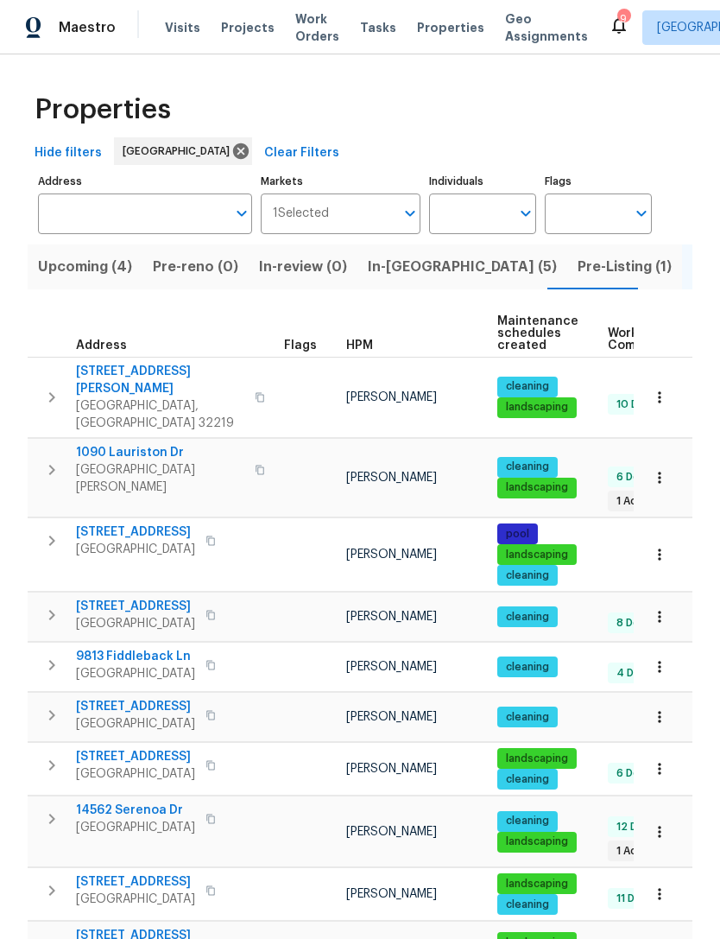
click at [367, 352] on span "HPM" at bounding box center [359, 345] width 27 height 12
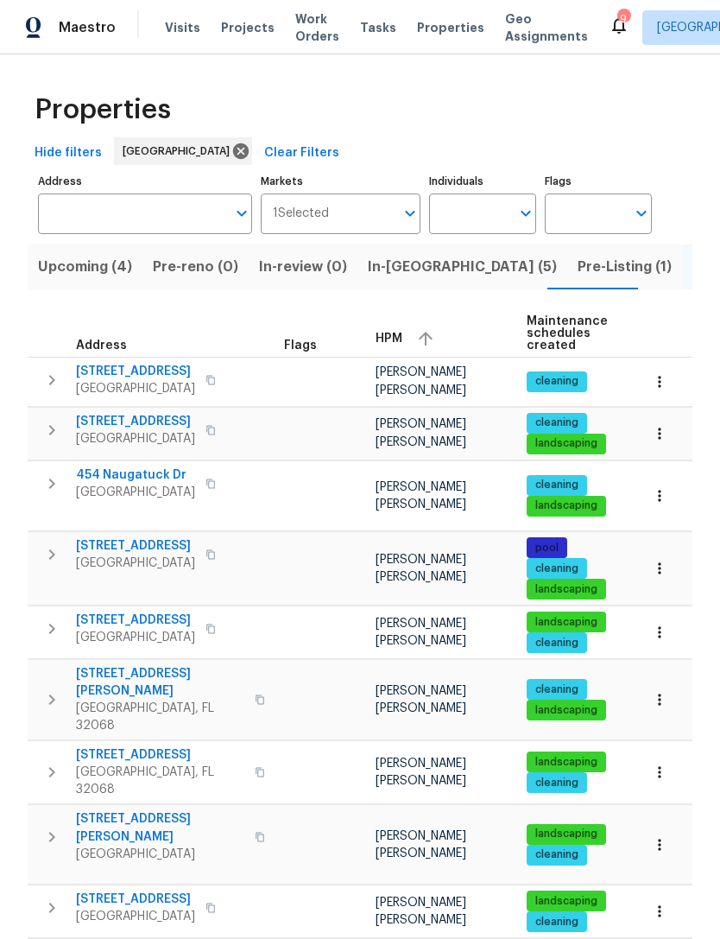
scroll to position [6, 0]
click at [107, 484] on span "454 Naugatuck Dr" at bounding box center [135, 474] width 119 height 17
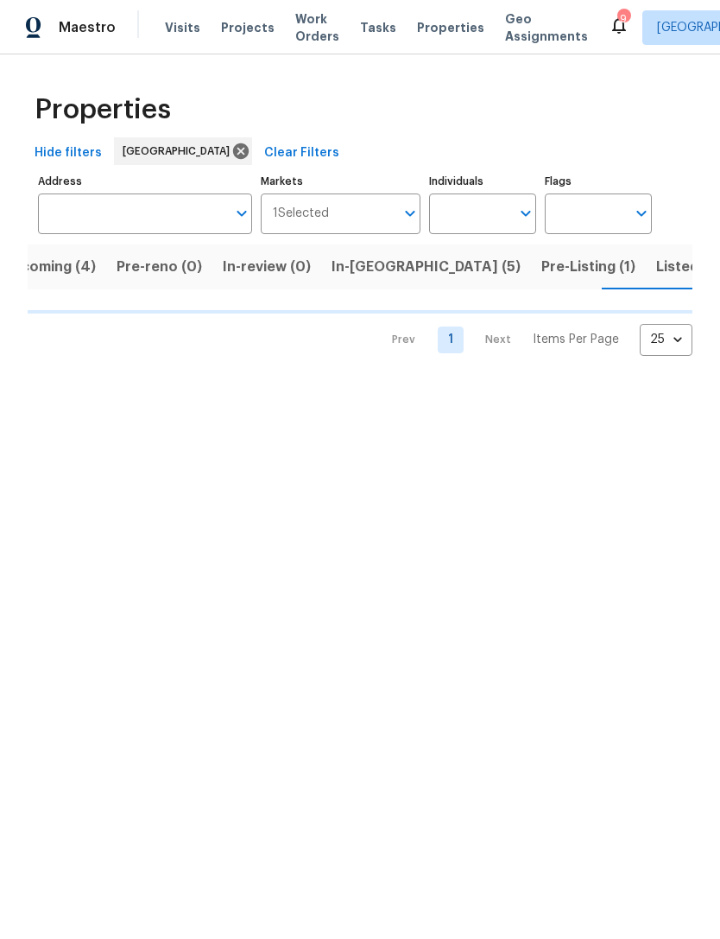
scroll to position [0, 37]
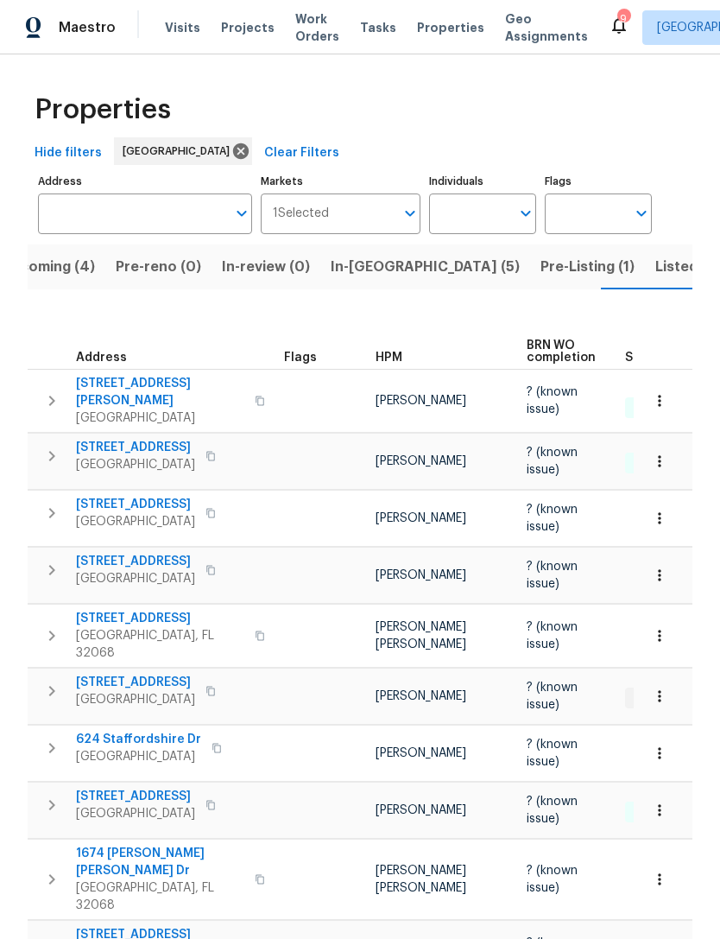
click at [393, 364] on span "HPM" at bounding box center [389, 358] width 27 height 12
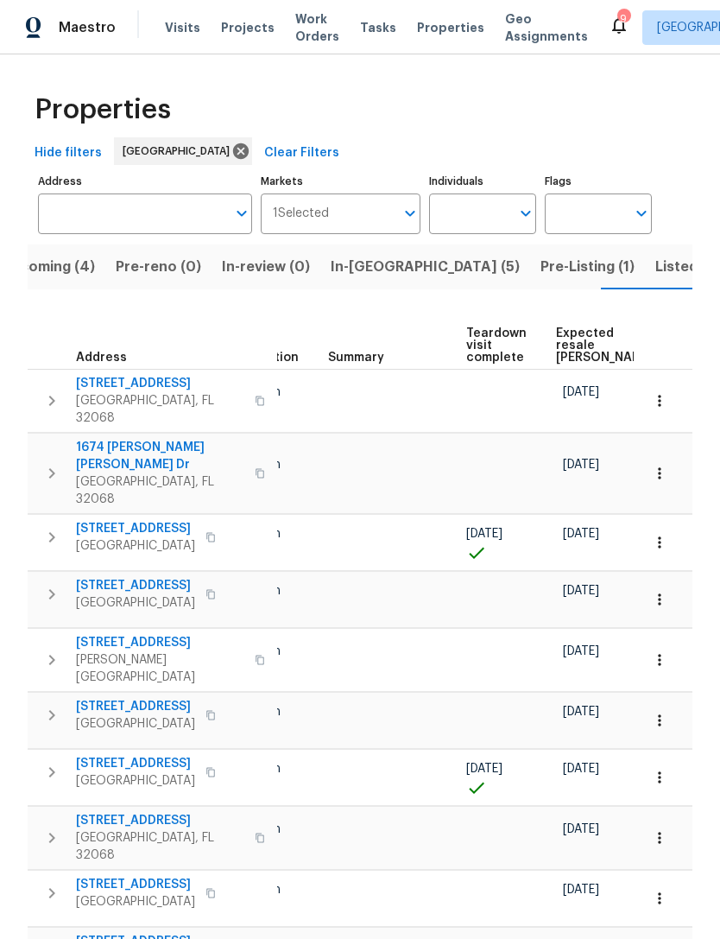
scroll to position [0, 267]
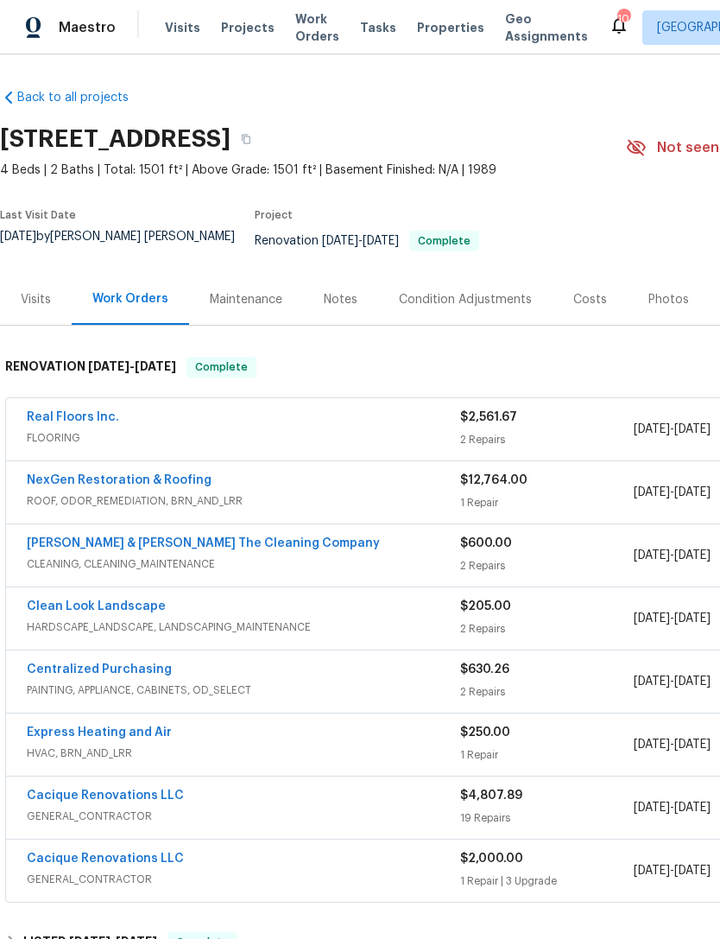
click at [97, 422] on link "Real Floors Inc." at bounding box center [73, 417] width 92 height 12
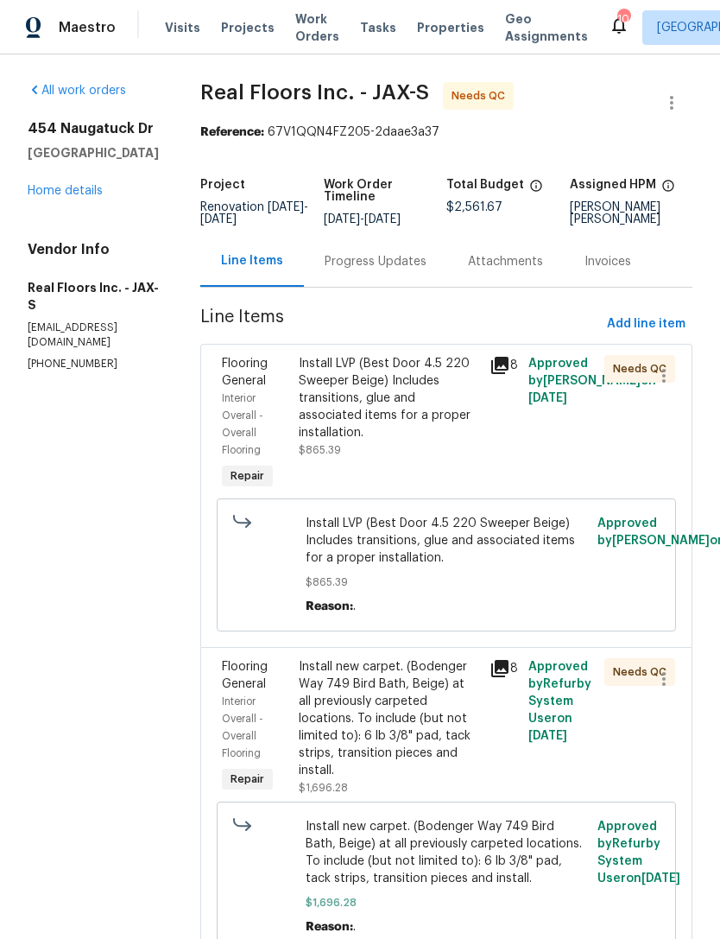
click at [390, 403] on div "Install LVP (Best Door 4.5 220 Sweeper Beige) Includes transitions, glue and as…" at bounding box center [389, 398] width 181 height 86
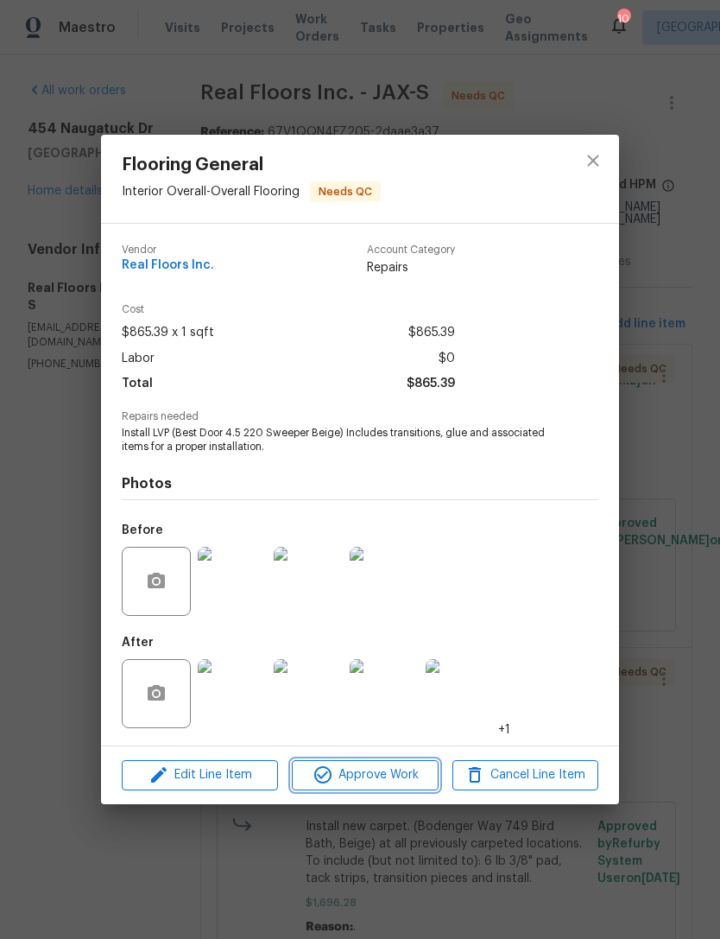
click at [371, 774] on span "Approve Work" at bounding box center [365, 775] width 136 height 22
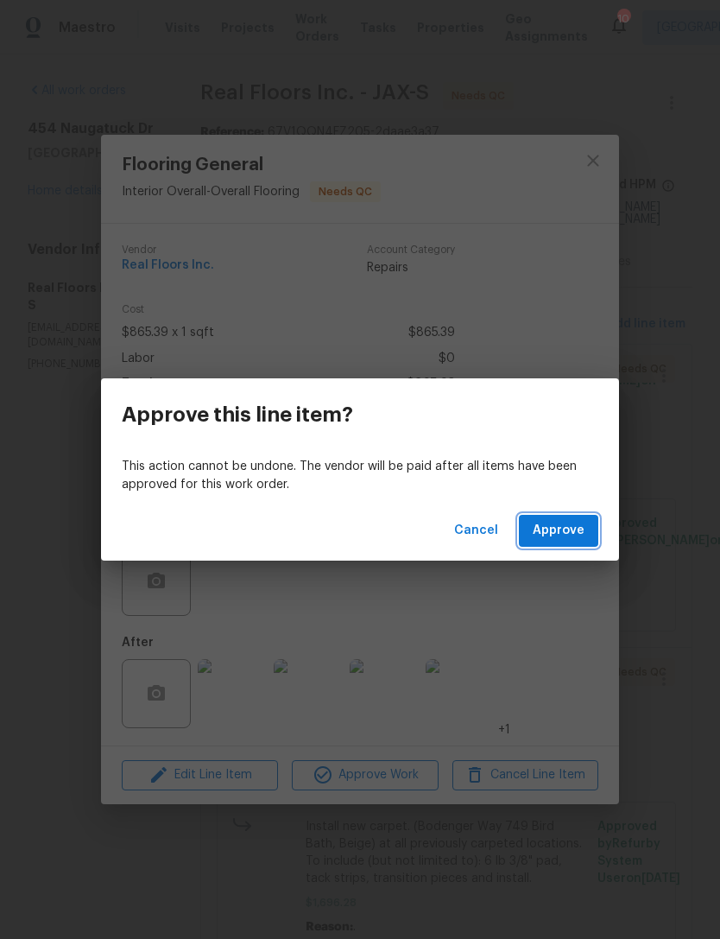
click at [565, 535] on span "Approve" at bounding box center [559, 531] width 52 height 22
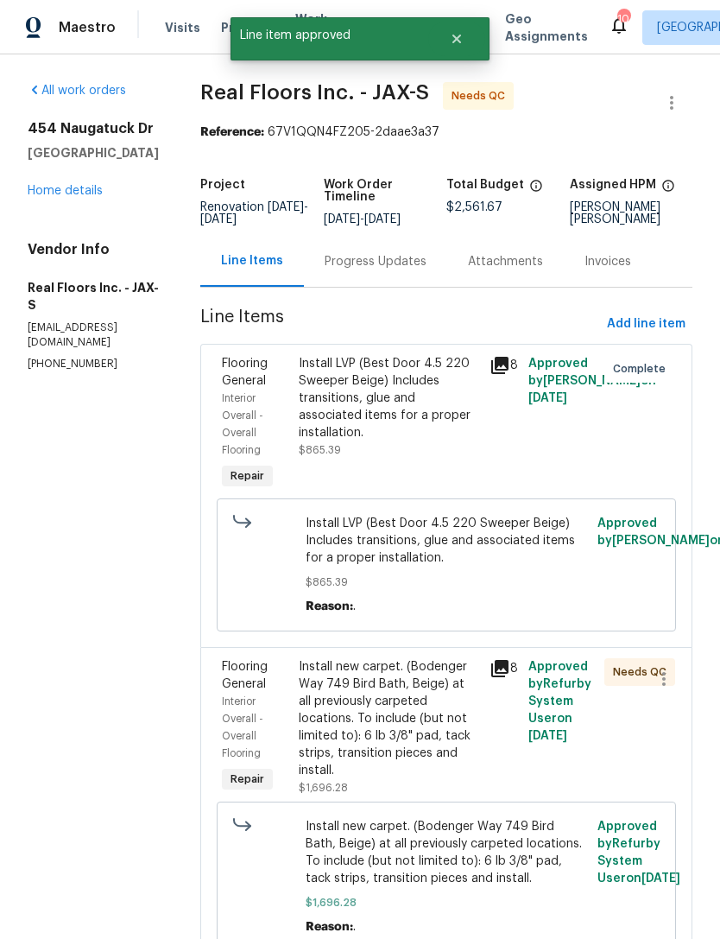
click at [389, 727] on div "Install new carpet. (Bodenger Way 749 Bird Bath, Beige) at all previously carpe…" at bounding box center [389, 718] width 181 height 121
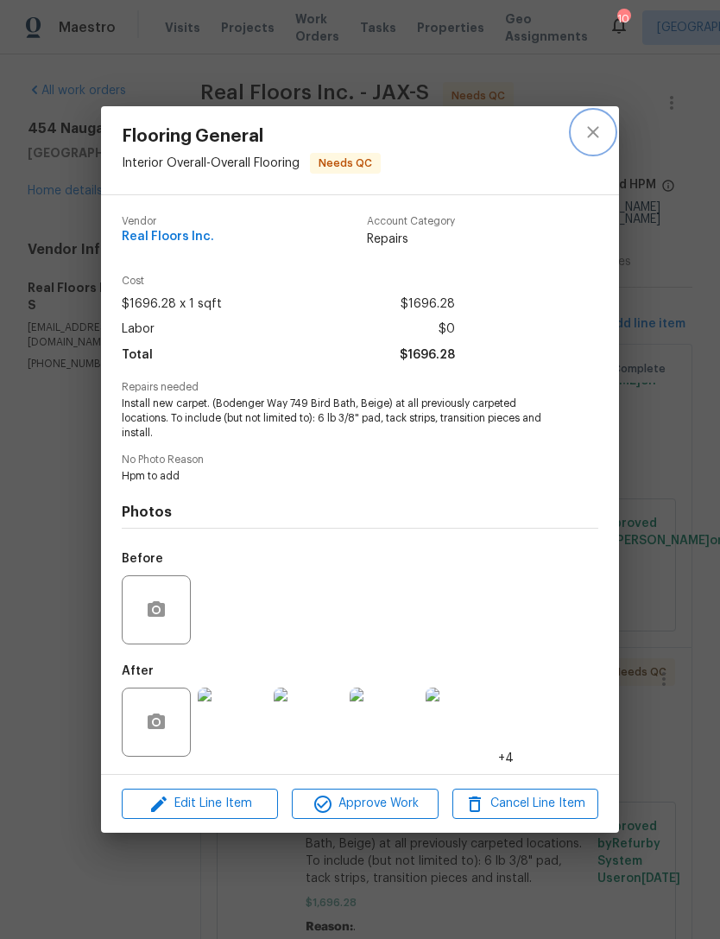
click at [606, 124] on button "close" at bounding box center [593, 131] width 41 height 41
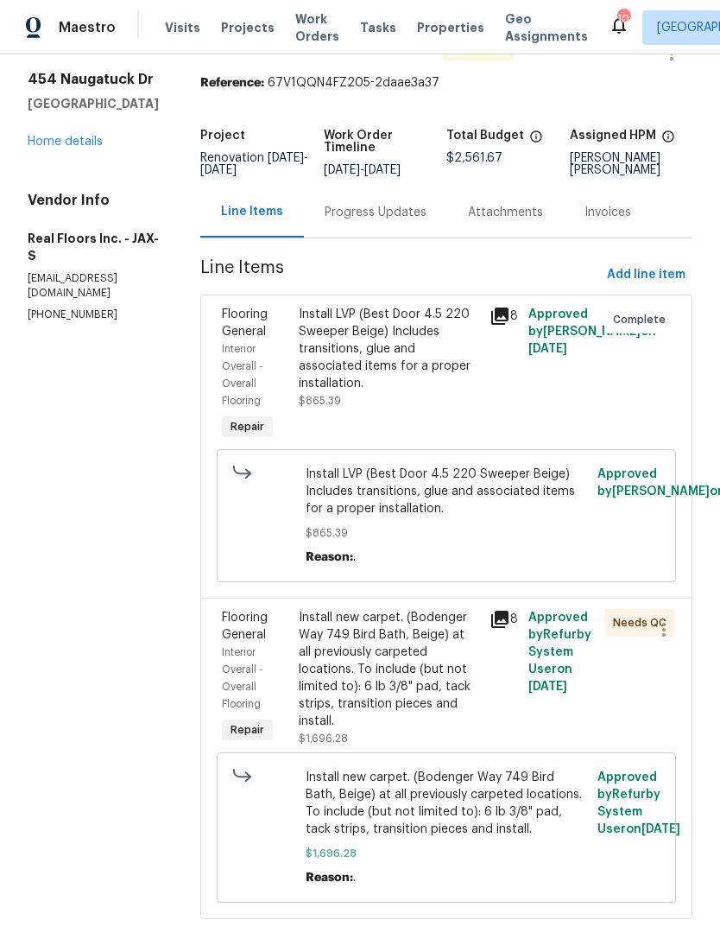
scroll to position [48, 0]
click at [384, 706] on div "Install new carpet. (Bodenger Way 749 Bird Bath, Beige) at all previously carpe…" at bounding box center [389, 670] width 181 height 121
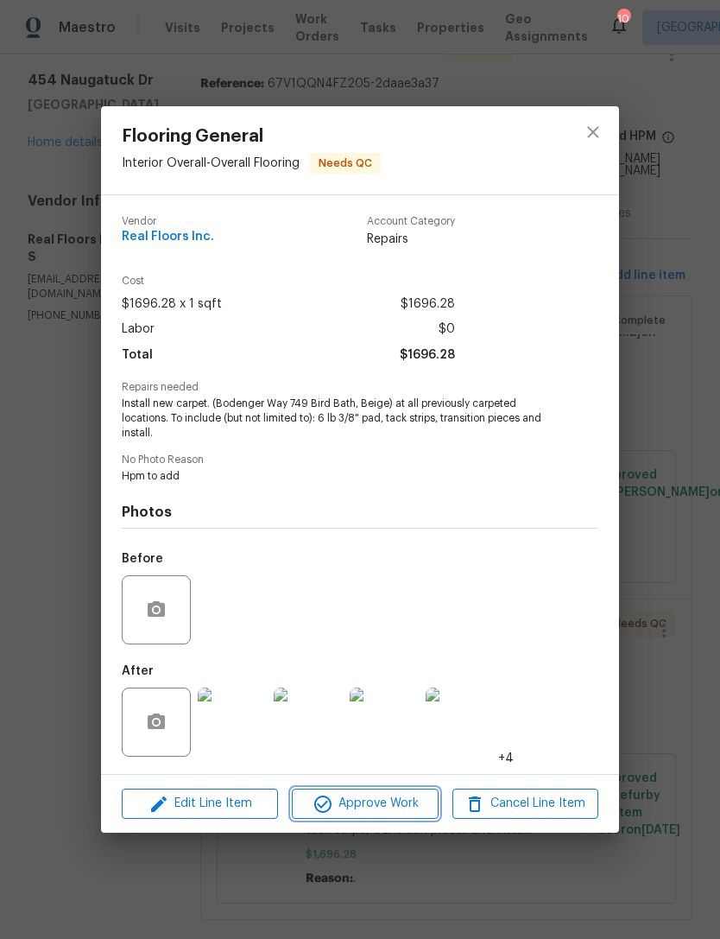
click at [377, 804] on span "Approve Work" at bounding box center [365, 804] width 136 height 22
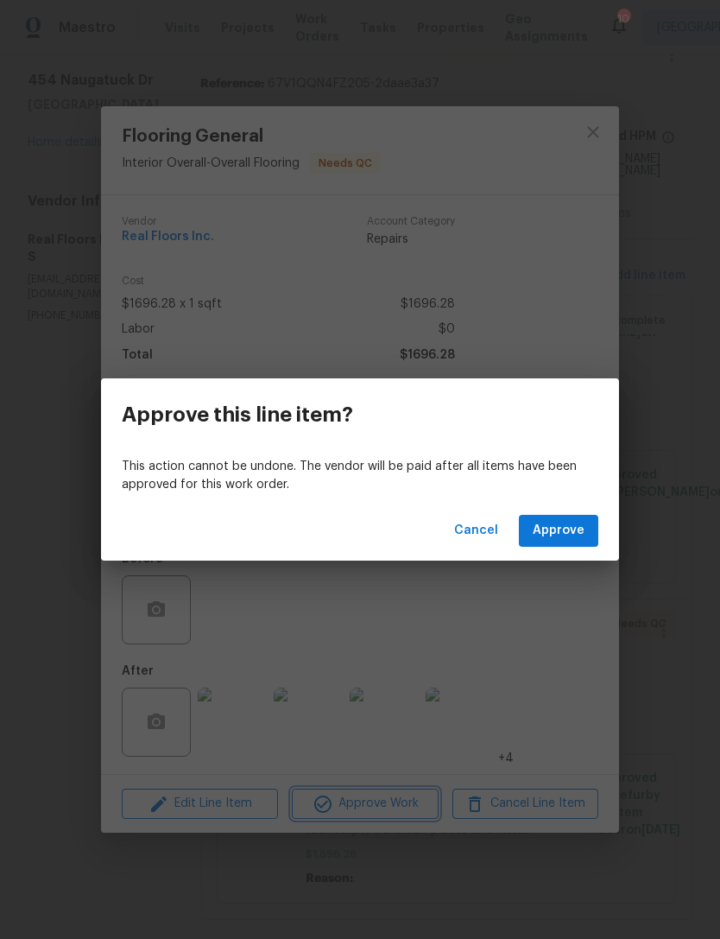
click at [540, 566] on div "Approve this line item? This action cannot be undone. The vendor will be paid a…" at bounding box center [360, 469] width 720 height 939
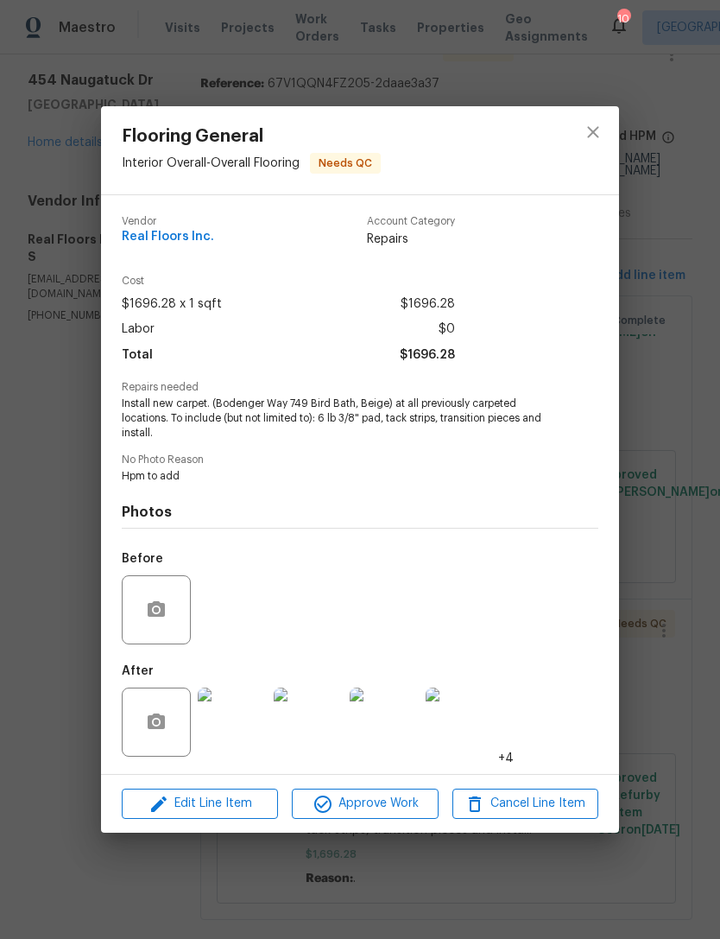
click at [539, 565] on div "Before" at bounding box center [360, 598] width 477 height 112
click at [389, 803] on span "Approve Work" at bounding box center [365, 804] width 136 height 22
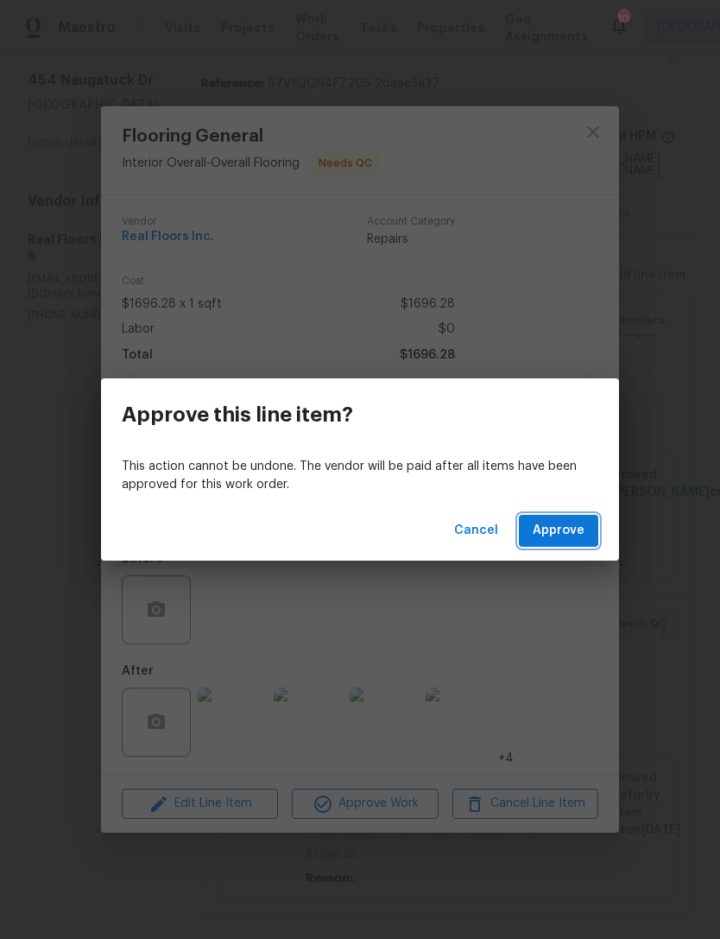
click at [573, 539] on span "Approve" at bounding box center [559, 531] width 52 height 22
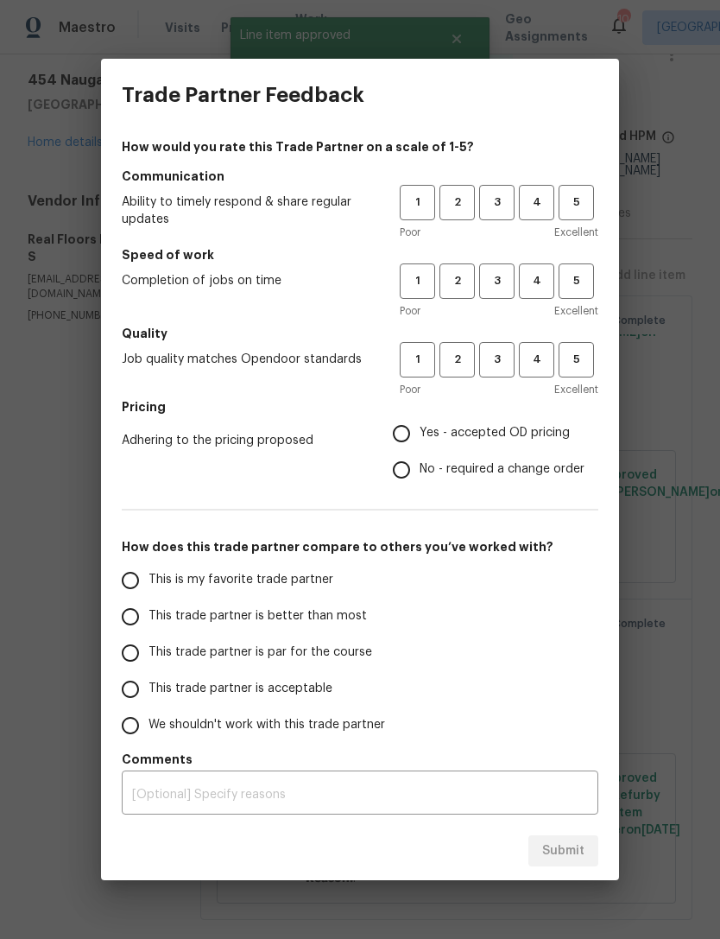
click at [156, 639] on label "This trade partner is par for the course" at bounding box center [248, 653] width 273 height 36
click at [149, 639] on input "This trade partner is par for the course" at bounding box center [130, 653] width 36 height 36
radio input "true"
click at [492, 194] on span "3" at bounding box center [497, 203] width 32 height 20
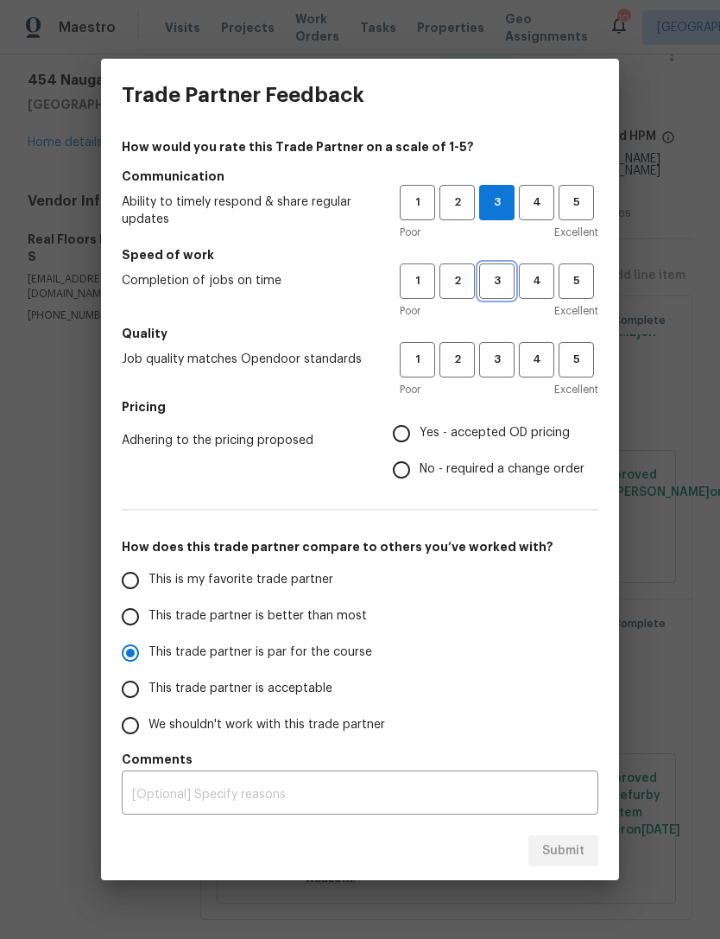
click at [496, 281] on span "3" at bounding box center [497, 281] width 32 height 20
click at [544, 354] on span "4" at bounding box center [537, 360] width 32 height 20
click at [465, 430] on span "Yes - accepted OD pricing" at bounding box center [495, 433] width 150 height 18
click at [420, 430] on input "Yes - accepted OD pricing" at bounding box center [402, 433] width 36 height 36
click at [565, 854] on span "Submit" at bounding box center [563, 851] width 42 height 22
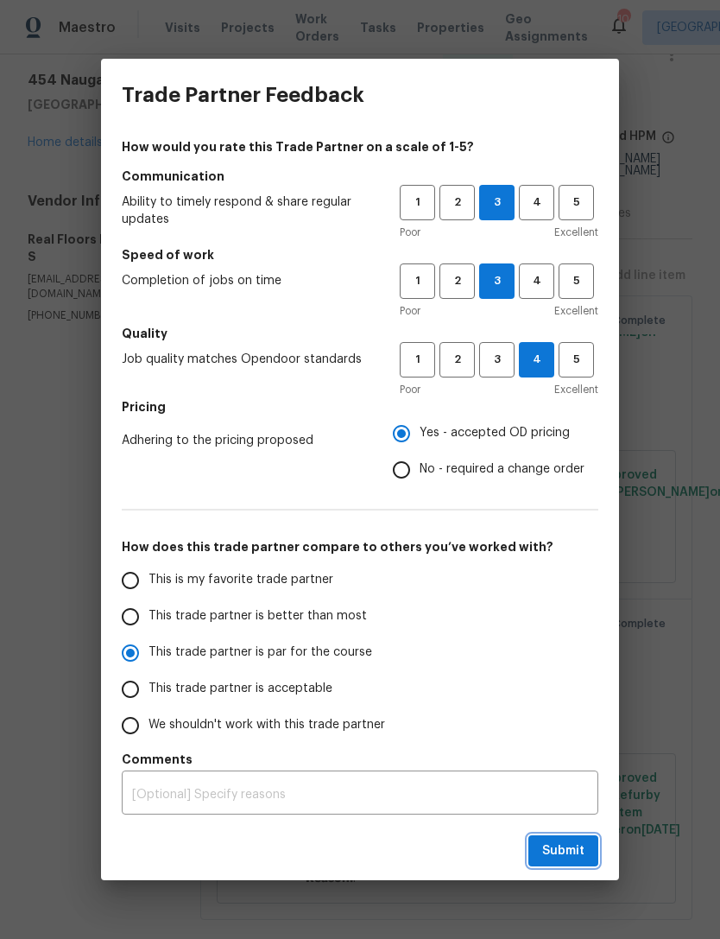
radio input "false"
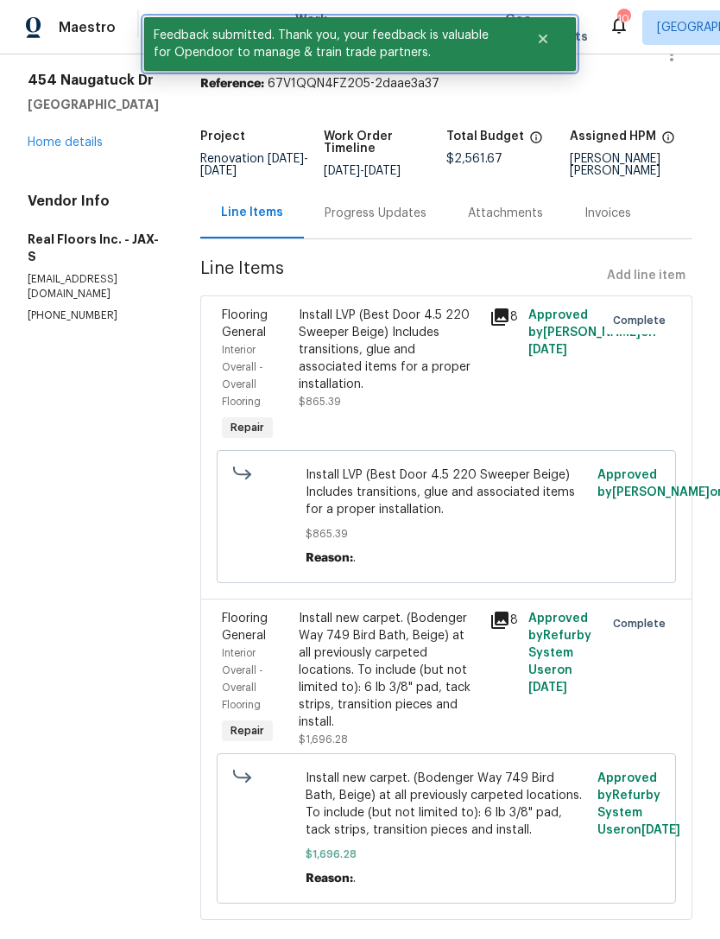
click at [541, 42] on icon "Close" at bounding box center [543, 39] width 9 height 9
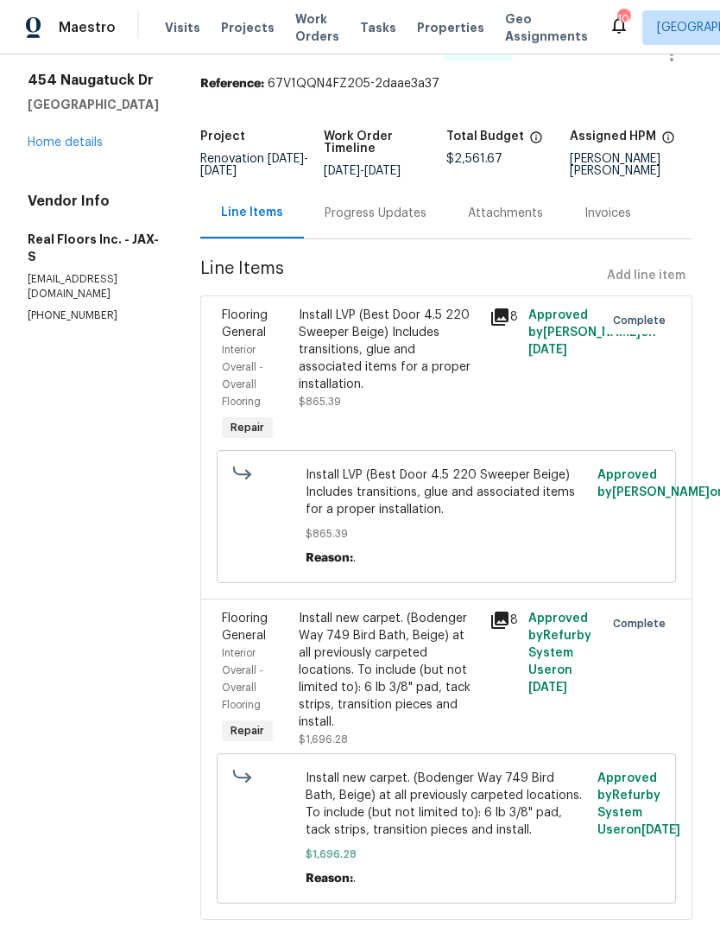
click at [430, 36] on span "Properties" at bounding box center [450, 27] width 67 height 17
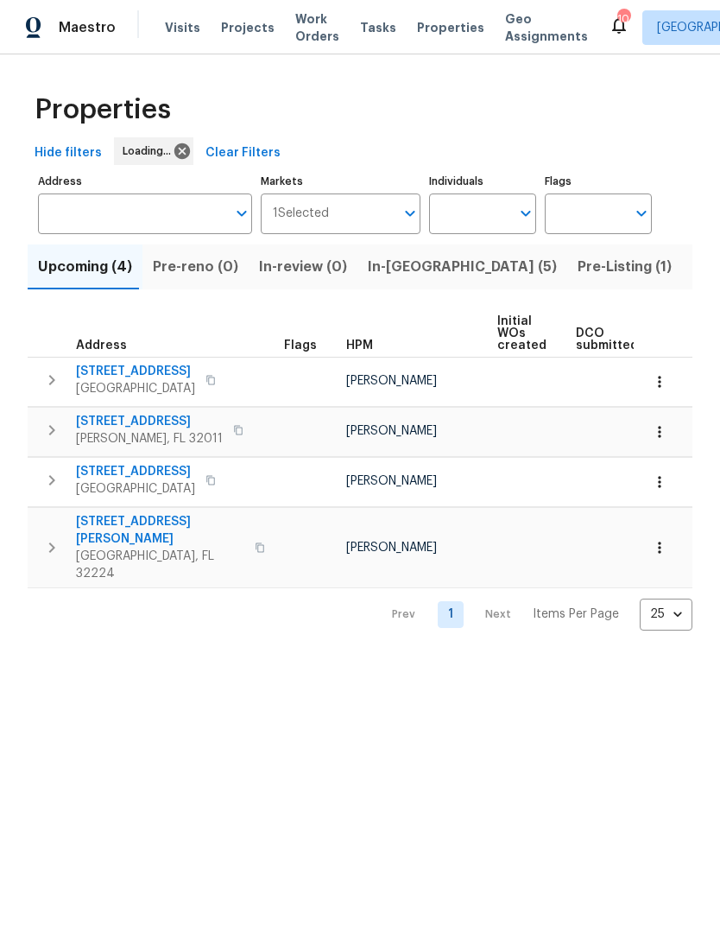
click at [693, 279] on span "Listed (78)" at bounding box center [730, 267] width 74 height 24
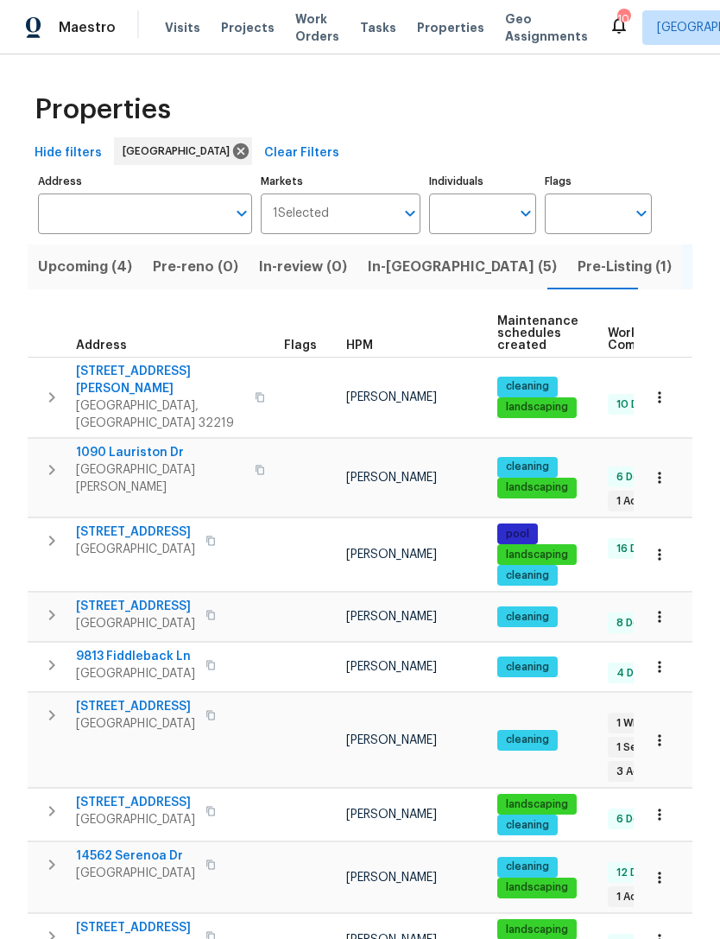
click at [370, 352] on span "HPM" at bounding box center [359, 345] width 27 height 12
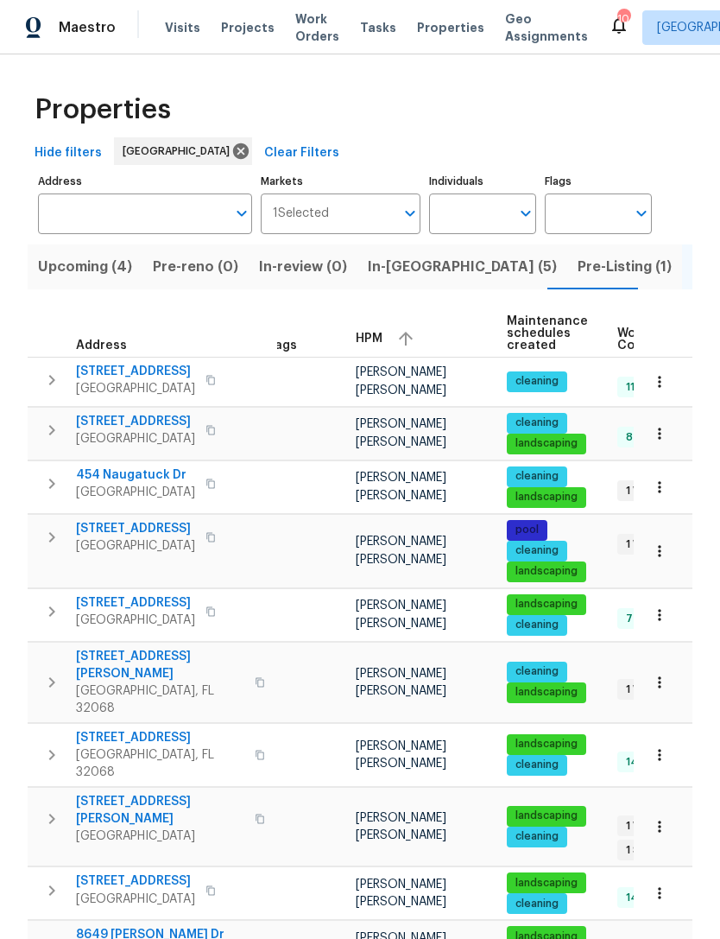
scroll to position [14, 18]
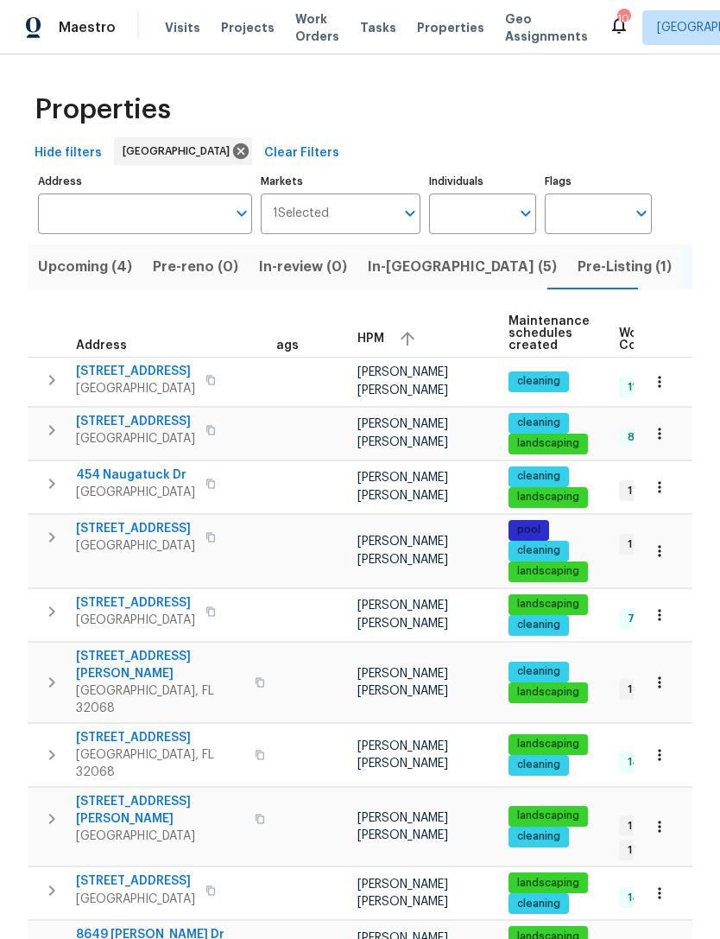
click at [106, 799] on span "[STREET_ADDRESS][PERSON_NAME]" at bounding box center [160, 810] width 168 height 35
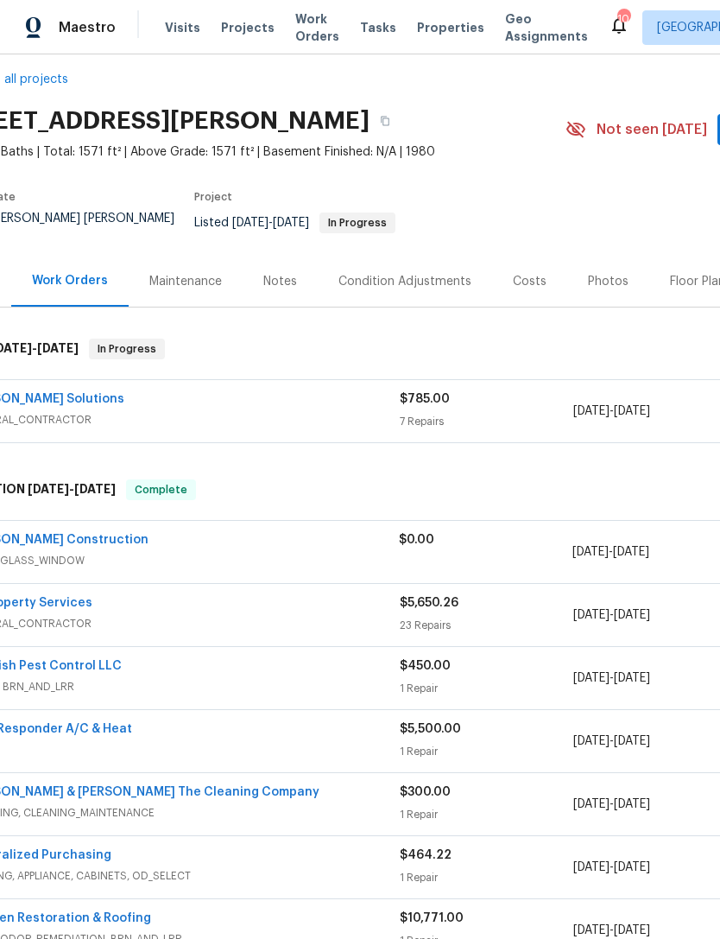
scroll to position [24, 58]
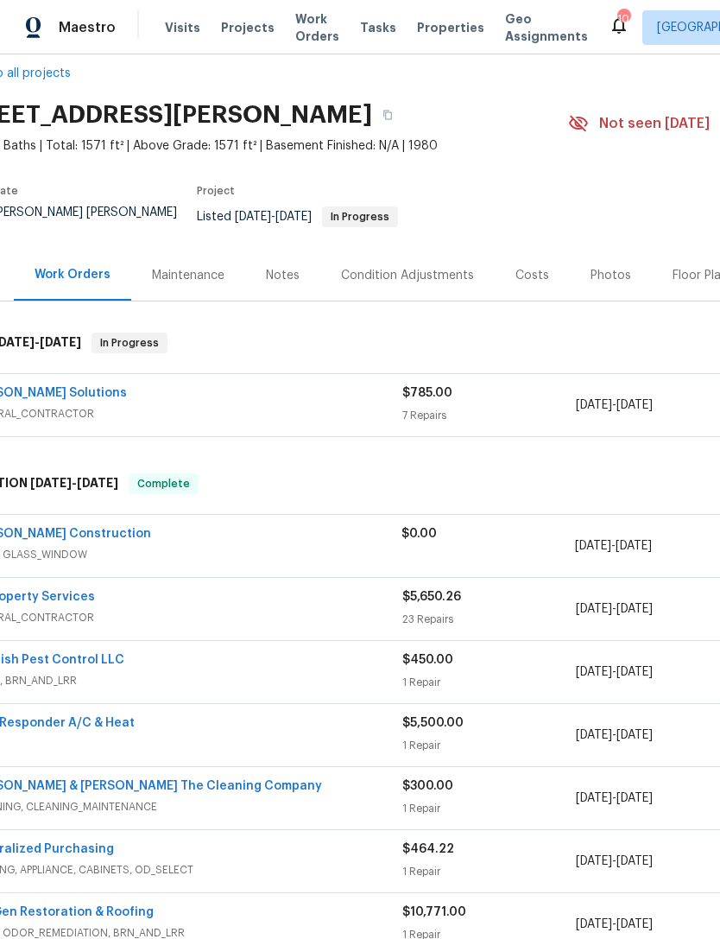
click at [54, 399] on link "[PERSON_NAME] Solutions" at bounding box center [48, 393] width 158 height 12
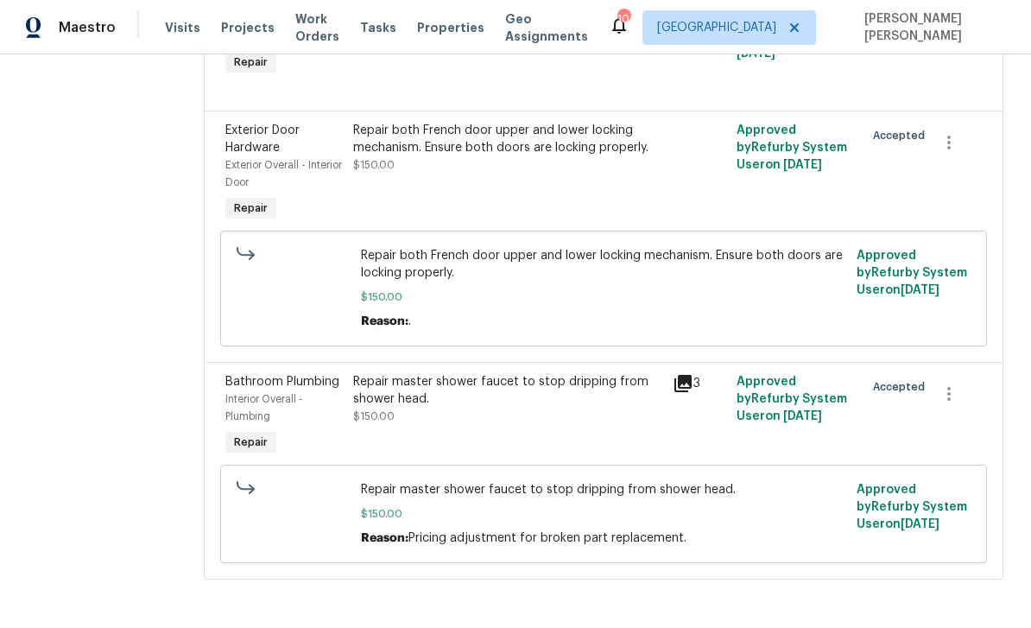
scroll to position [858, 0]
